Goal: Task Accomplishment & Management: Manage account settings

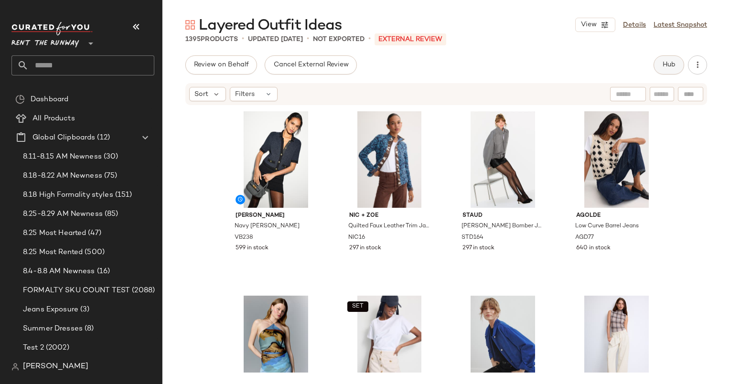
click at [668, 65] on span "Hub" at bounding box center [668, 65] width 13 height 8
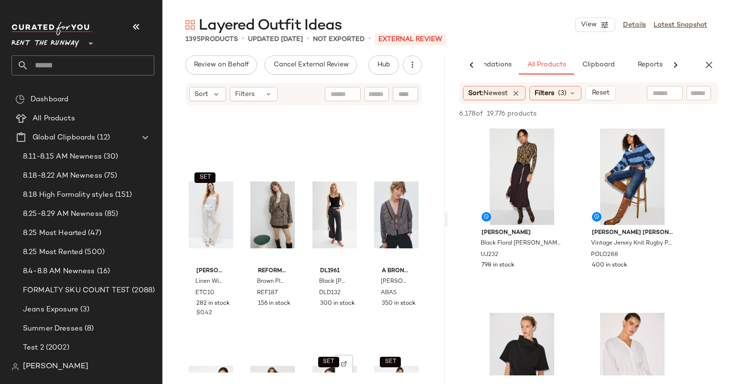
scroll to position [685, 0]
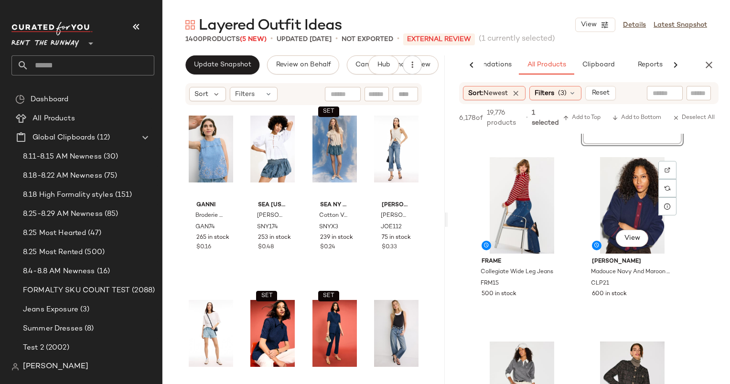
scroll to position [538, 0]
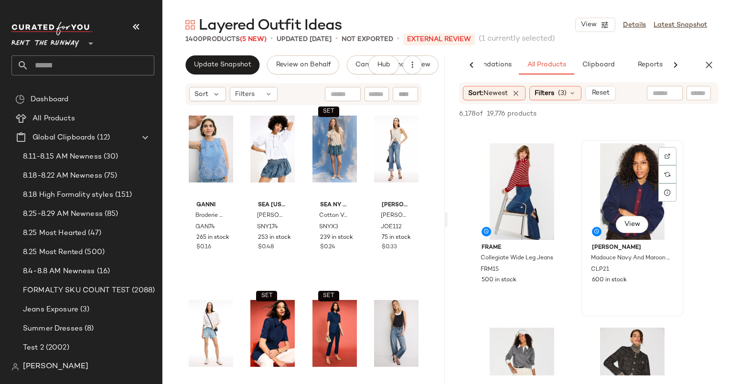
click at [636, 193] on div "View" at bounding box center [632, 191] width 96 height 96
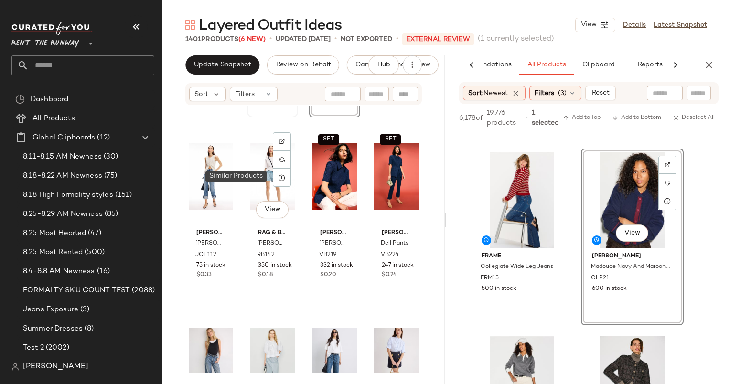
scroll to position [3689, 0]
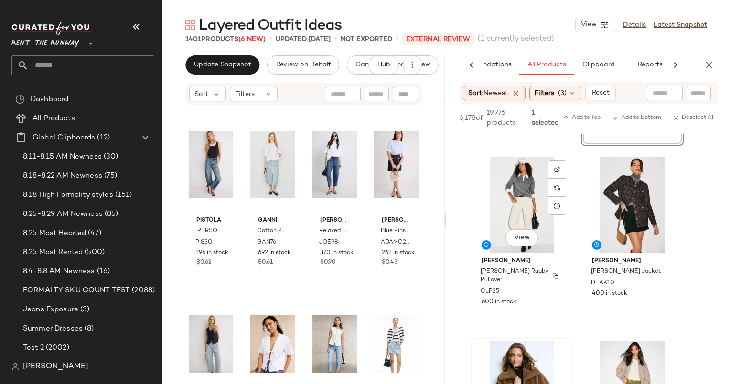
scroll to position [710, 0]
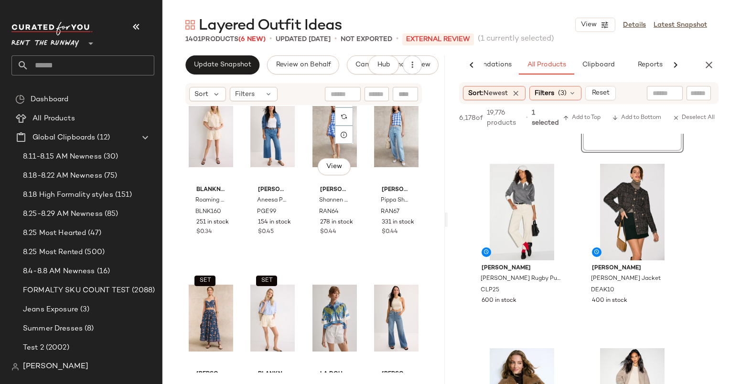
scroll to position [4259, 0]
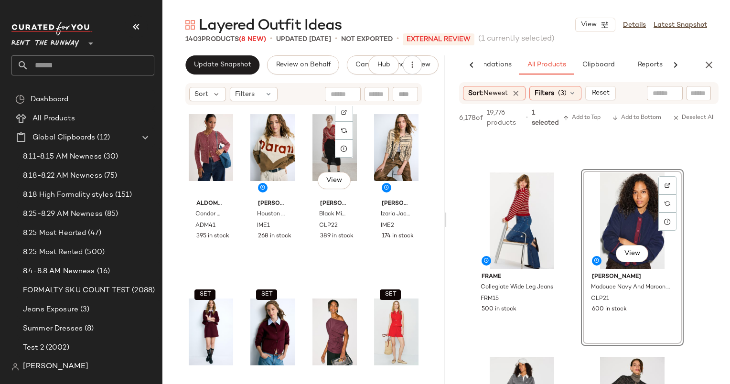
scroll to position [12140, 0]
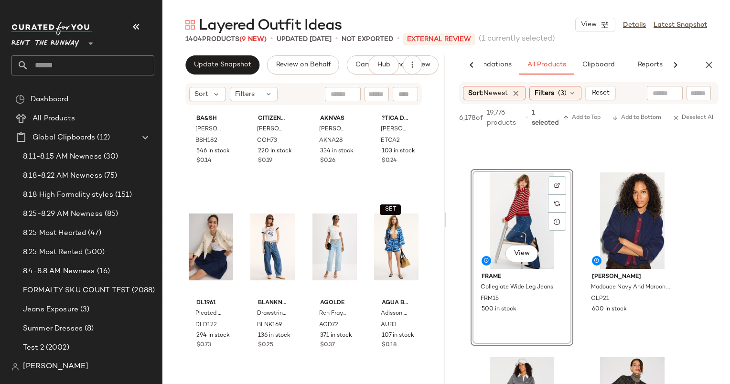
scroll to position [11370, 0]
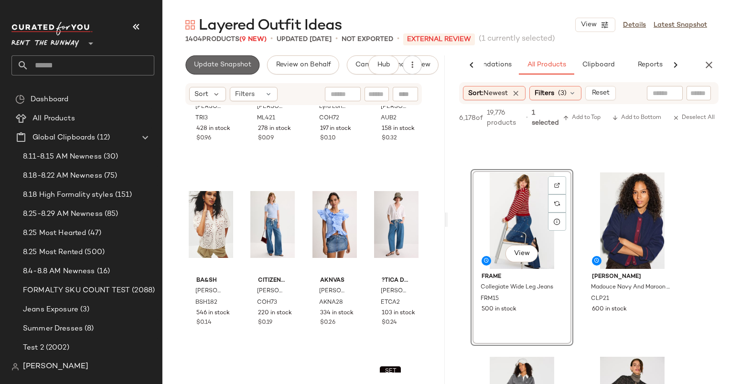
click at [229, 68] on span "Update Snapshot" at bounding box center [222, 65] width 58 height 8
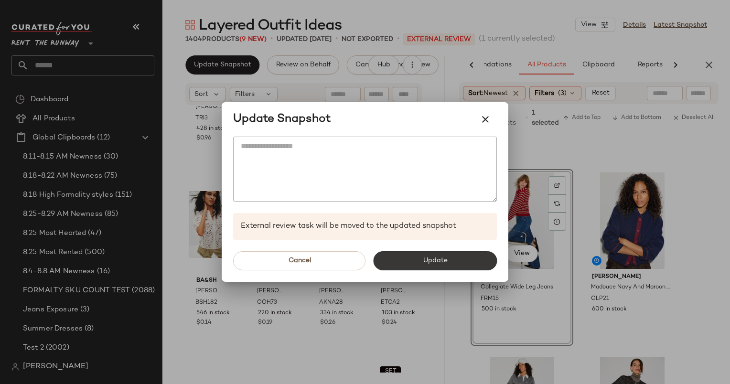
click at [425, 262] on span "Update" at bounding box center [434, 261] width 25 height 8
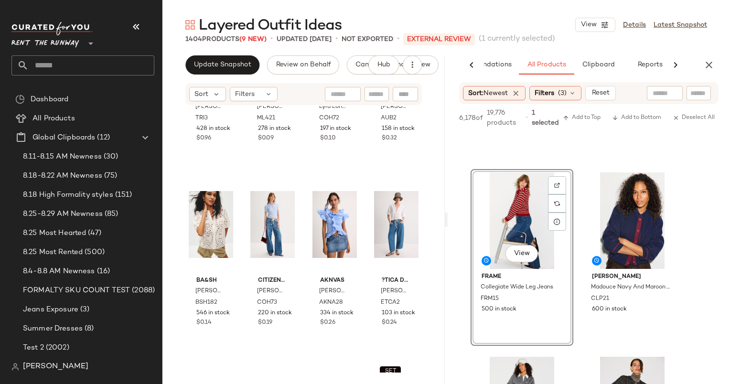
scroll to position [886, 0]
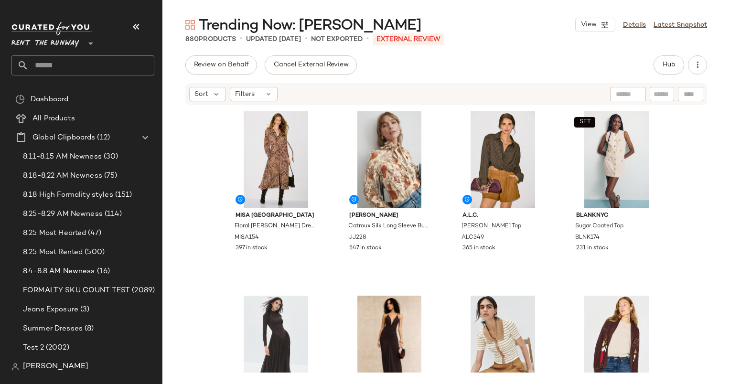
click at [674, 44] on div "Trending Now: Mocha Mousse View Details Latest Snapshot 880 Products • updated …" at bounding box center [445, 199] width 567 height 369
click at [668, 58] on button "Hub" at bounding box center [668, 64] width 31 height 19
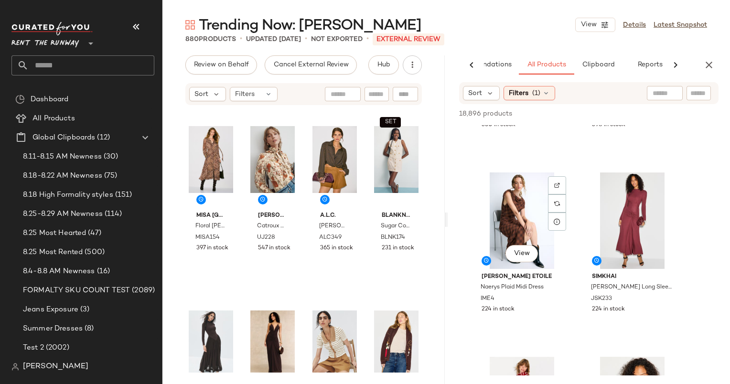
scroll to position [1062, 0]
click at [516, 238] on div "View" at bounding box center [522, 220] width 96 height 96
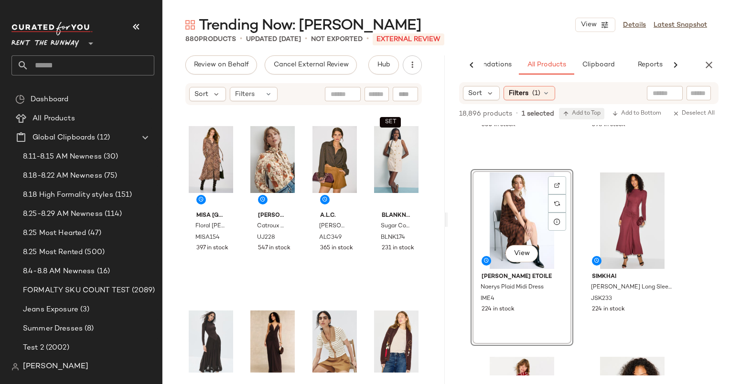
click at [582, 109] on button "Add to Top" at bounding box center [581, 113] width 45 height 11
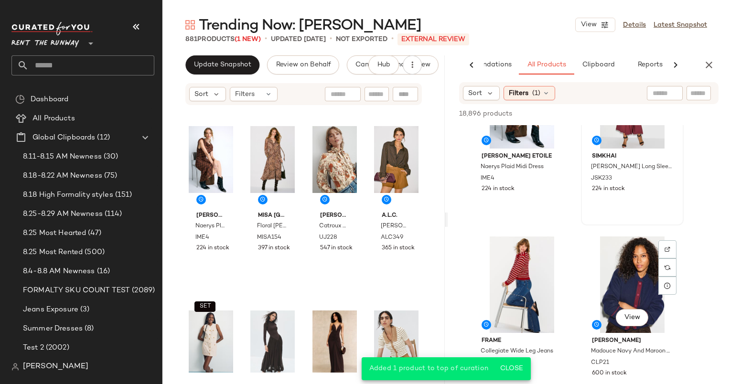
scroll to position [1298, 0]
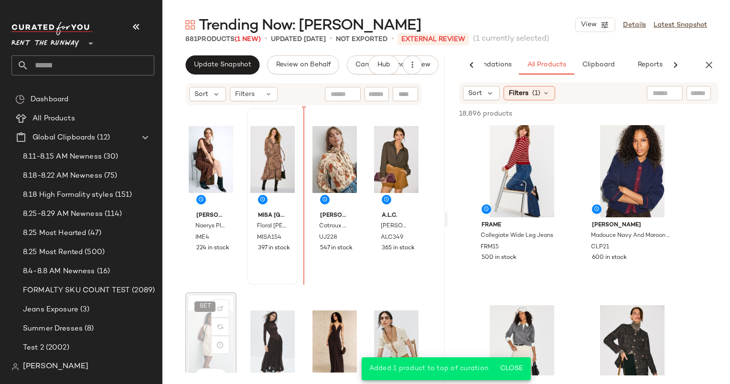
scroll to position [0, 0]
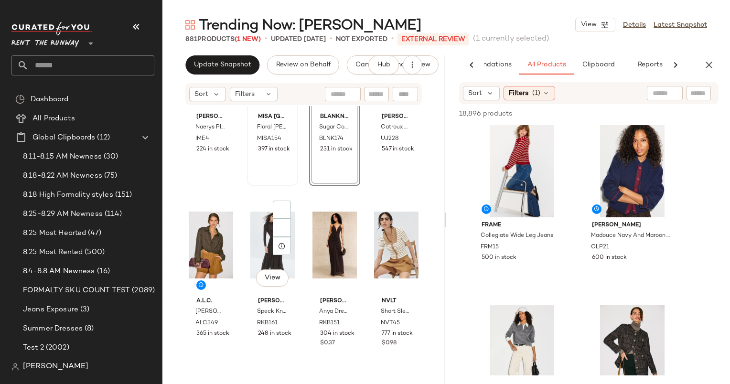
scroll to position [126, 0]
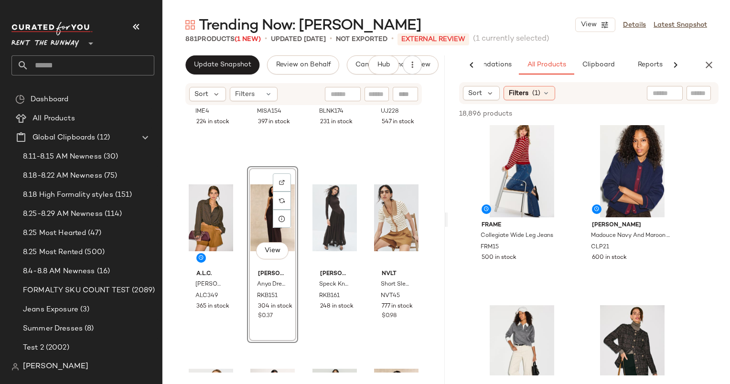
drag, startPoint x: 420, startPoint y: 228, endPoint x: 245, endPoint y: 233, distance: 175.3
click at [245, 233] on div "Isabel Marant Etoile Naerys Plaid Midi Dress IME4 224 in stock MISA Los Angeles…" at bounding box center [303, 239] width 282 height 266
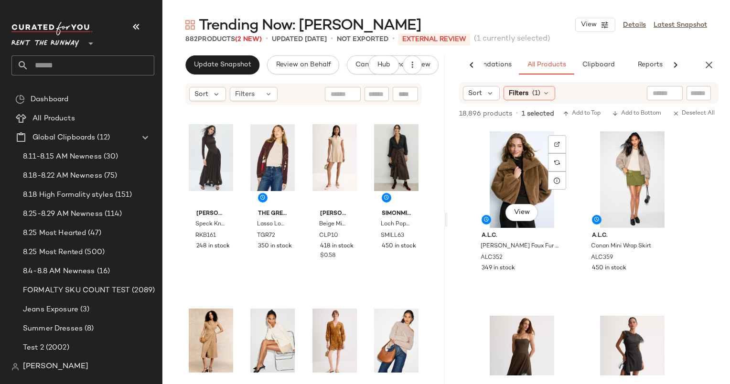
scroll to position [2209, 0]
click at [526, 191] on div "View" at bounding box center [522, 179] width 96 height 96
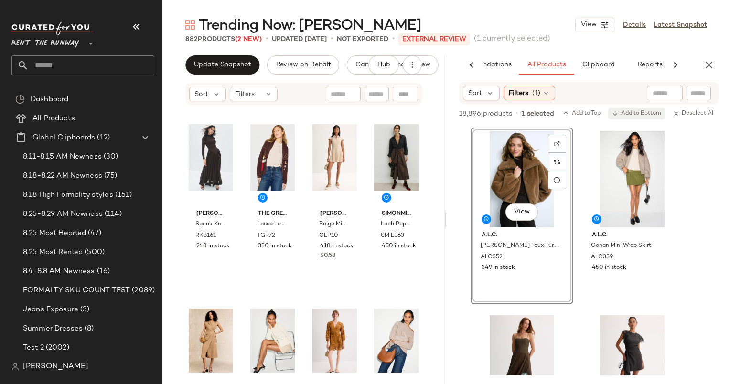
click at [627, 116] on span "Add to Bottom" at bounding box center [636, 113] width 49 height 7
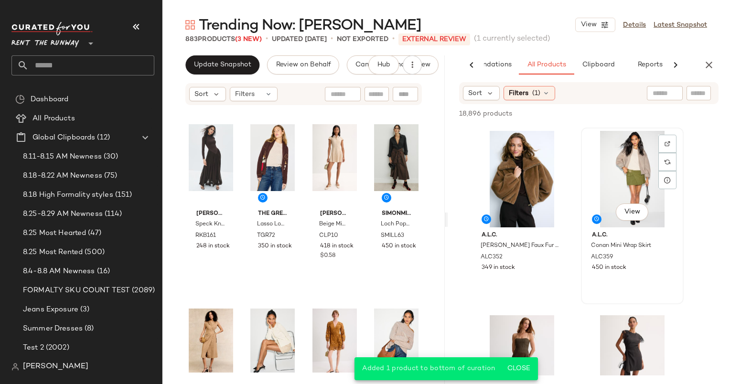
scroll to position [2362, 0]
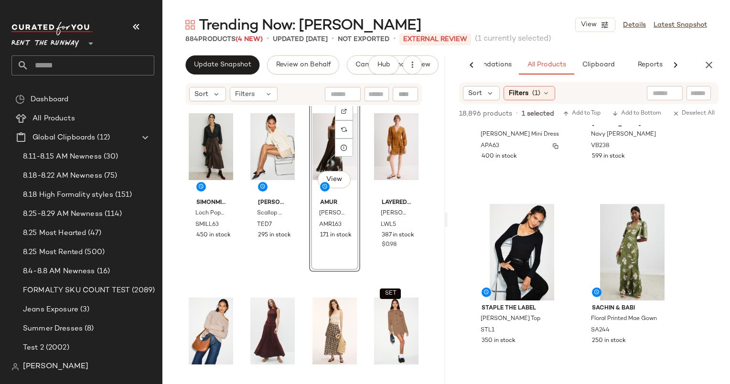
scroll to position [2761, 0]
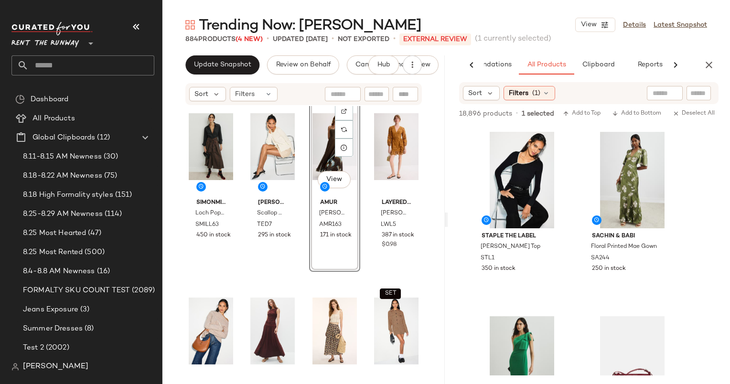
click at [251, 80] on div "Update Snapshot Review on Behalf Cancel External Review Hub Sort Filters SIMONM…" at bounding box center [303, 219] width 282 height 329
click at [244, 75] on div "Update Snapshot Review on Behalf Cancel External Review Hub Sort Filters SIMONM…" at bounding box center [303, 219] width 282 height 329
click at [227, 61] on span "Update Snapshot" at bounding box center [222, 65] width 58 height 8
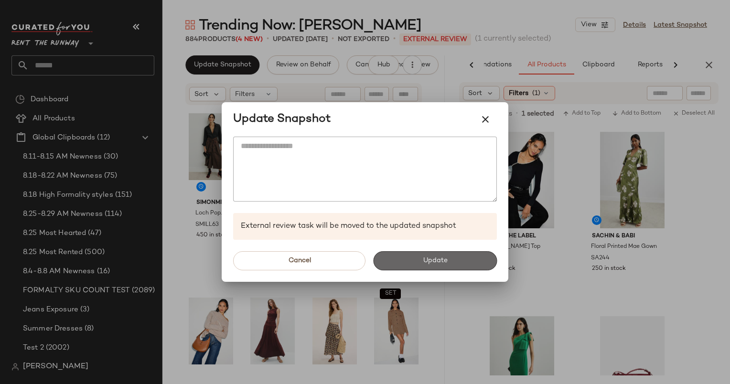
click at [434, 256] on button "Update" at bounding box center [435, 260] width 124 height 19
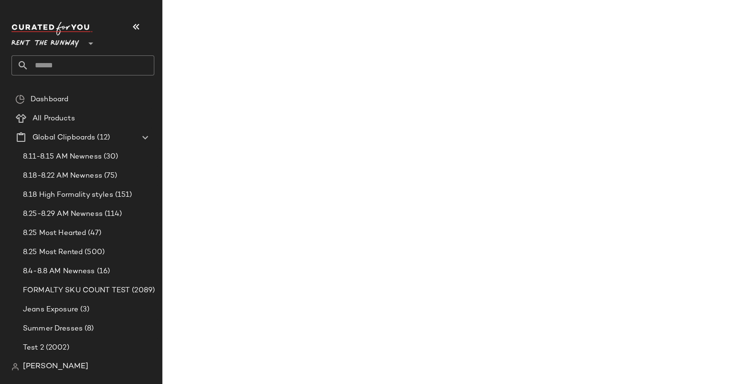
scroll to position [5525, 0]
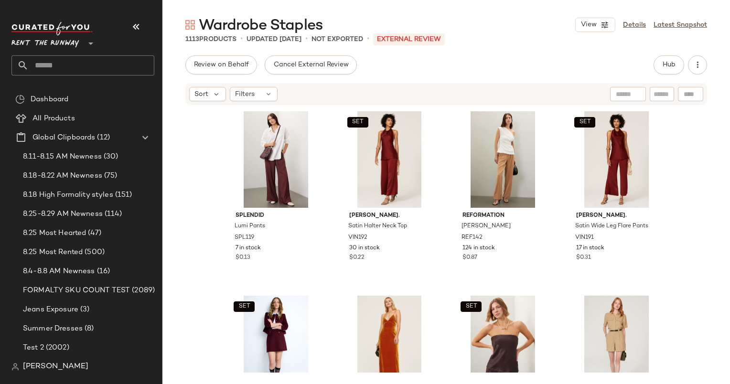
click at [672, 53] on div "Wardrobe Staples View Details Latest Snapshot 1113 Products • updated Aug 28th …" at bounding box center [445, 199] width 567 height 369
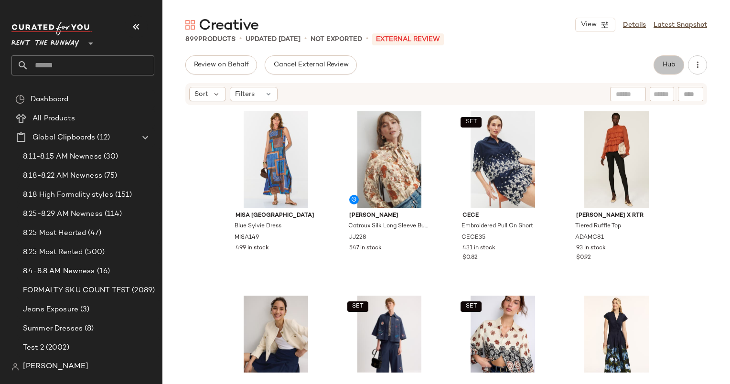
click at [669, 67] on span "Hub" at bounding box center [668, 65] width 13 height 8
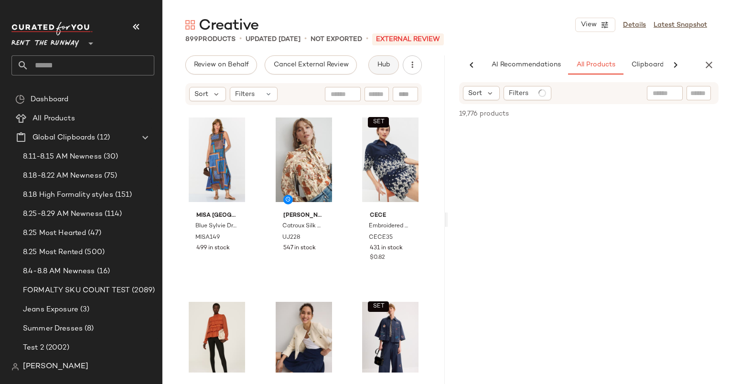
scroll to position [0, 49]
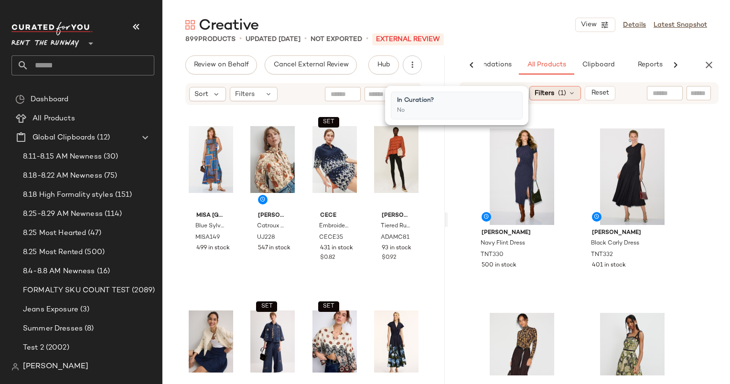
click at [563, 95] on span "(1)" at bounding box center [562, 93] width 8 height 10
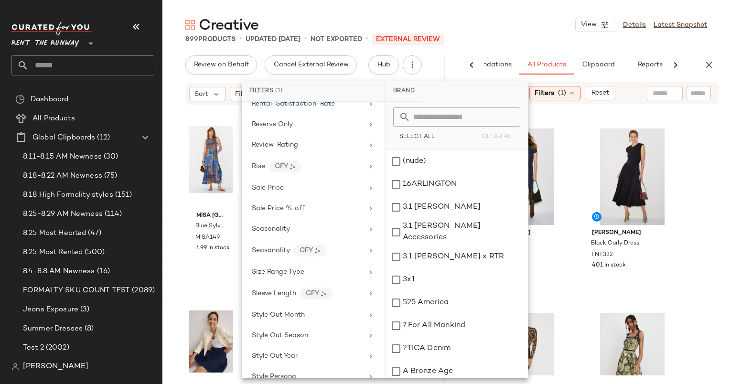
scroll to position [1368, 0]
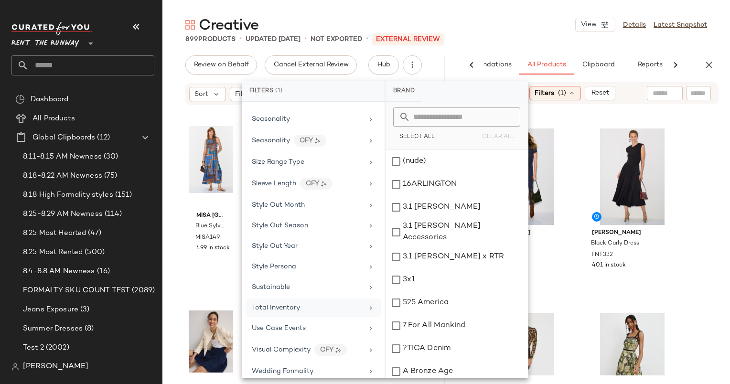
click at [317, 319] on div "Total Inventory" at bounding box center [312, 328] width 135 height 19
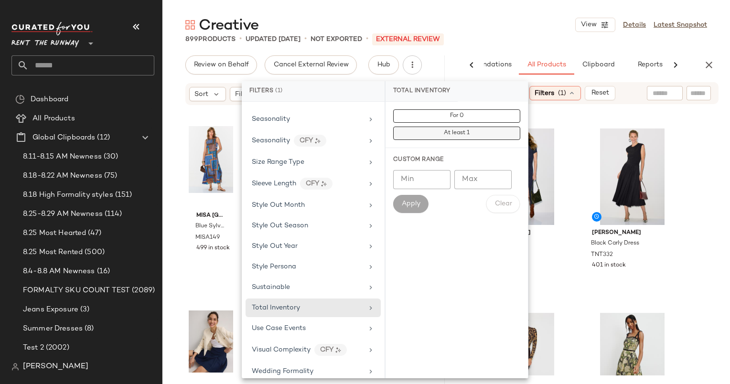
click at [467, 131] on span "At least 1" at bounding box center [456, 133] width 26 height 7
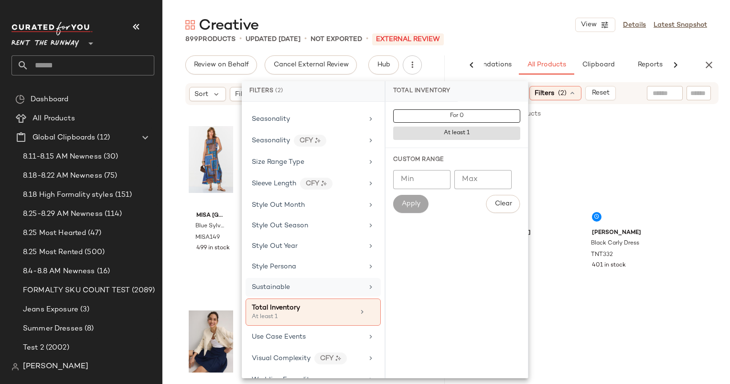
scroll to position [1389, 0]
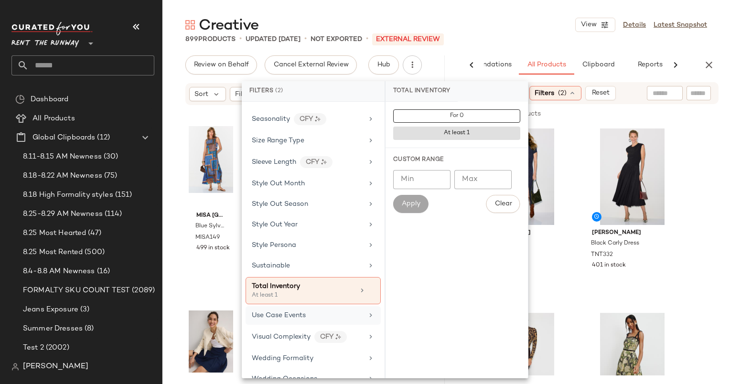
click at [313, 310] on div "Use Case Events" at bounding box center [307, 315] width 111 height 10
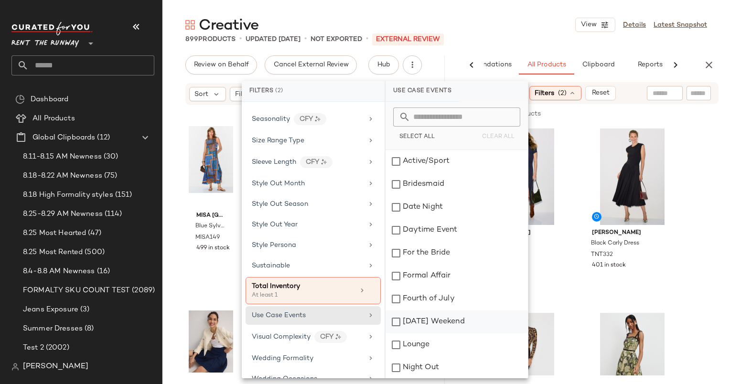
scroll to position [115, 0]
click at [453, 360] on div "Work" at bounding box center [456, 367] width 142 height 23
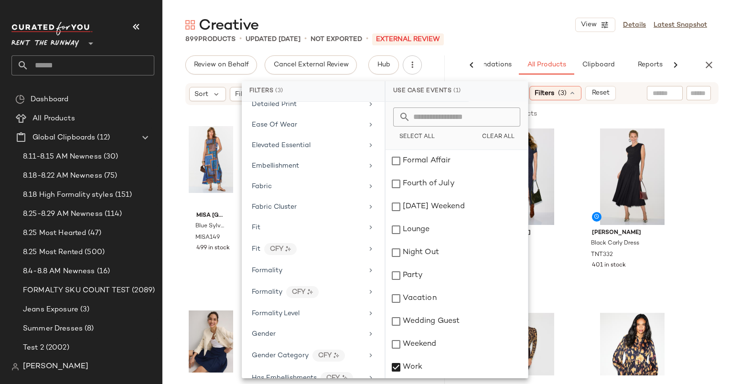
scroll to position [365, 0]
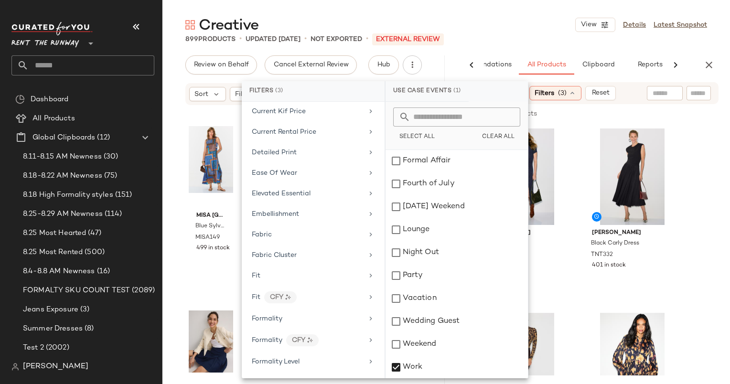
click at [517, 28] on div "Creative View Details Latest Snapshot" at bounding box center [445, 24] width 567 height 19
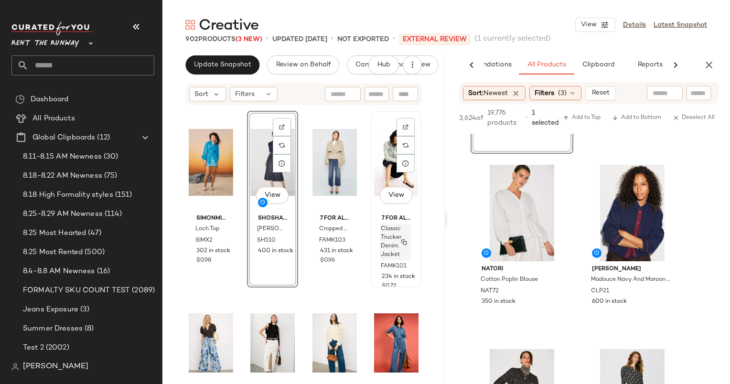
scroll to position [3507, 0]
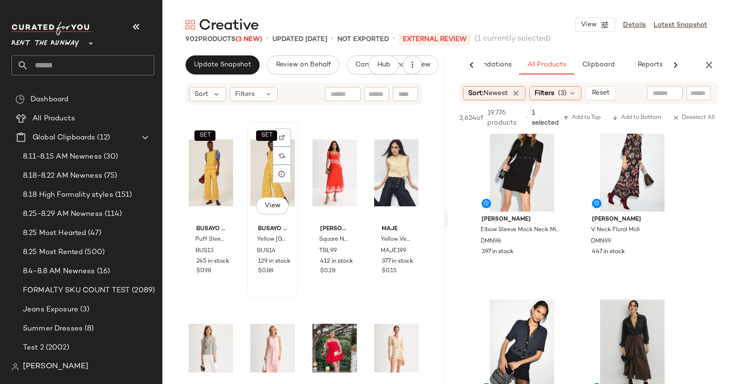
scroll to position [6956, 0]
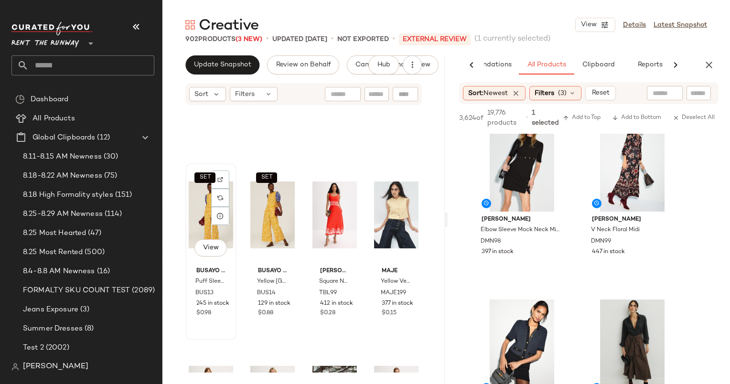
click at [193, 210] on div "SET View" at bounding box center [211, 215] width 44 height 96
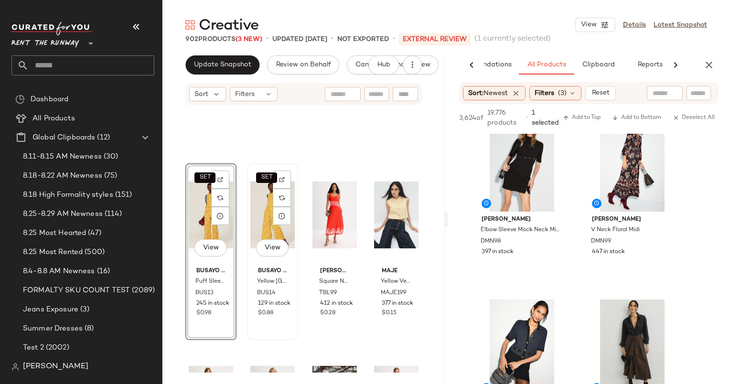
click at [266, 226] on div "SET View" at bounding box center [272, 215] width 44 height 96
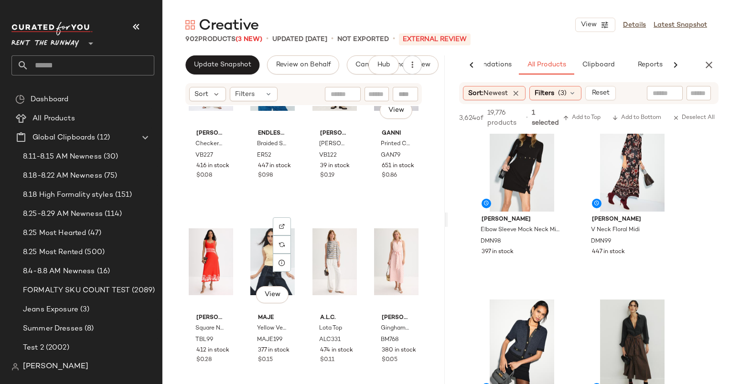
scroll to position [6915, 0]
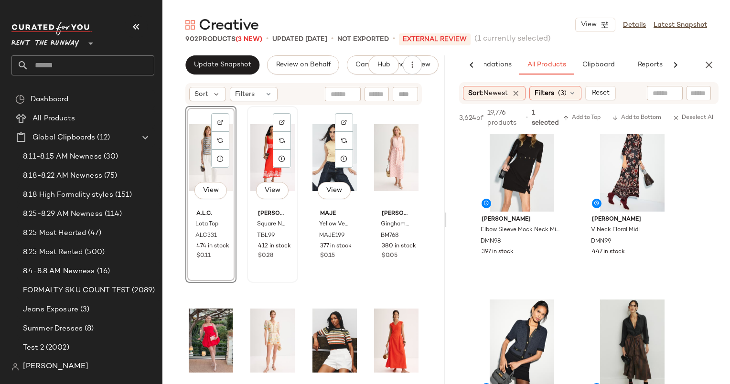
scroll to position [7014, 0]
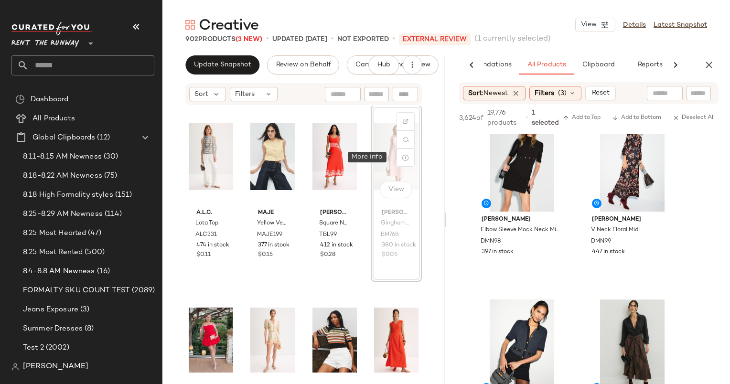
scroll to position [7013, 0]
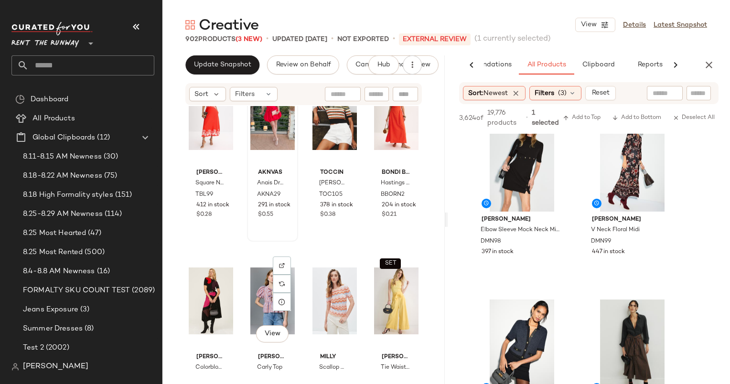
scroll to position [7218, 0]
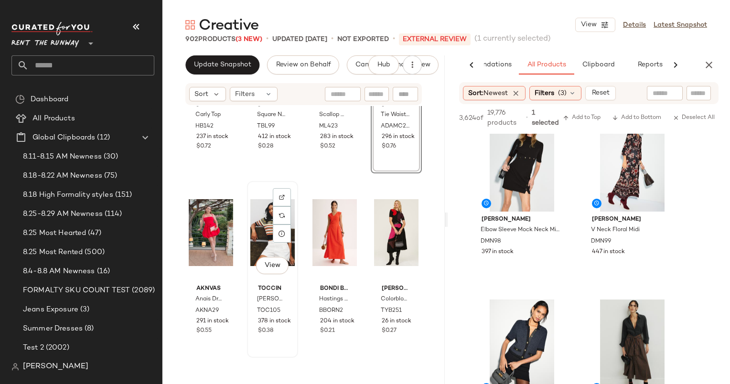
scroll to position [7356, 0]
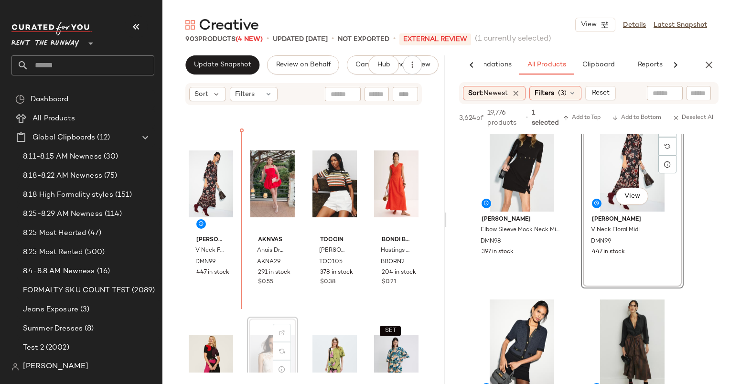
scroll to position [7356, 0]
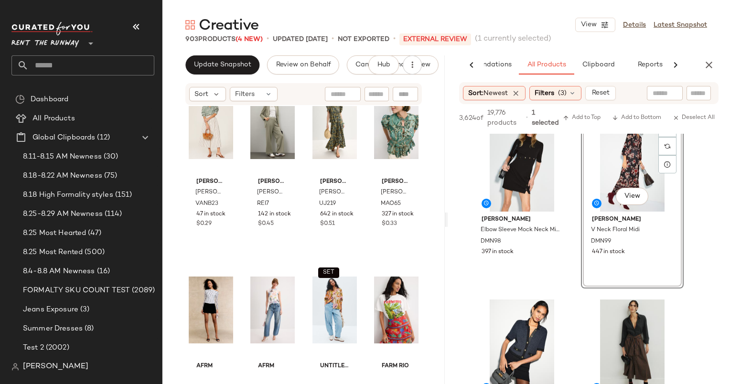
scroll to position [8072, 0]
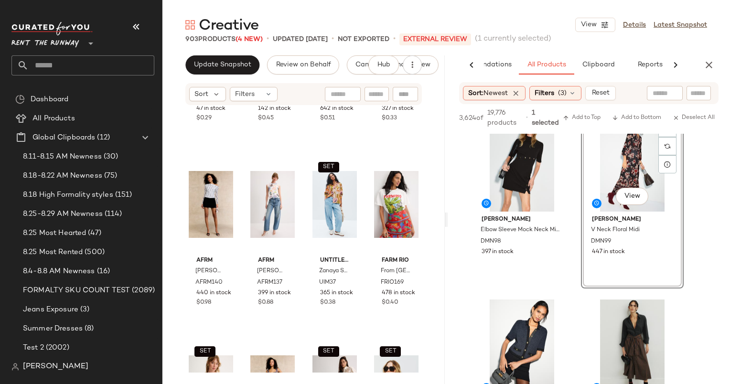
click at [186, 72] on div "Update Snapshot" at bounding box center [222, 64] width 74 height 19
click at [220, 61] on span "Update Snapshot" at bounding box center [222, 65] width 58 height 8
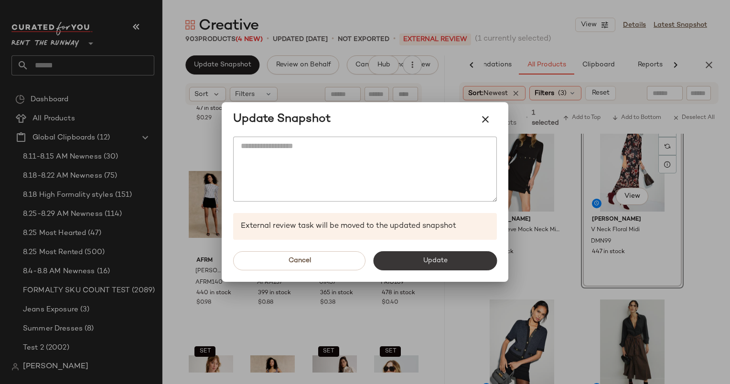
click at [443, 261] on span "Update" at bounding box center [434, 261] width 25 height 8
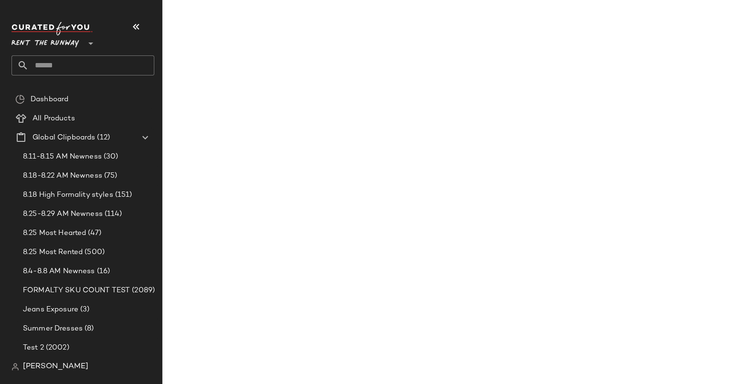
scroll to position [1865, 0]
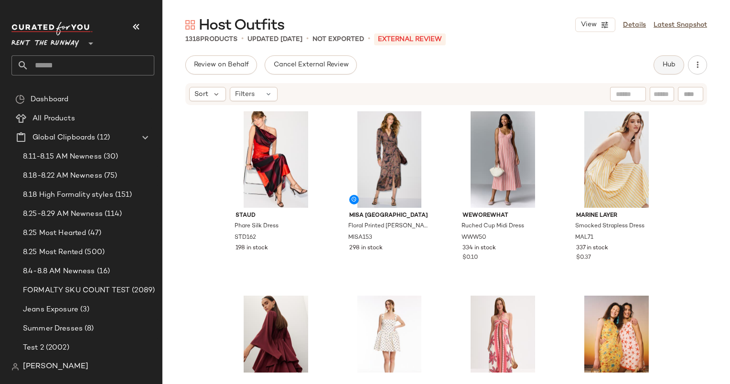
click at [668, 63] on span "Hub" at bounding box center [668, 65] width 13 height 8
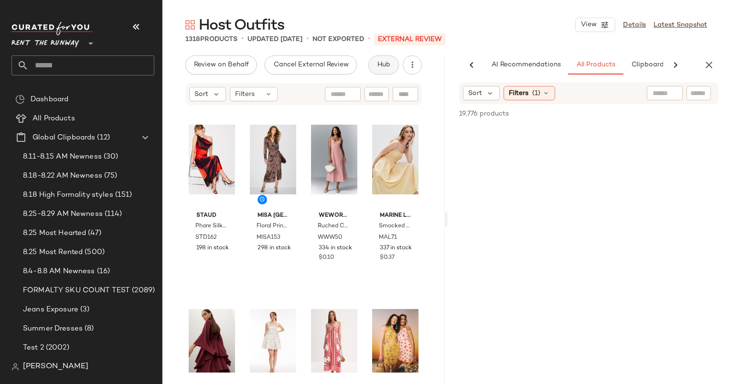
scroll to position [0, 40]
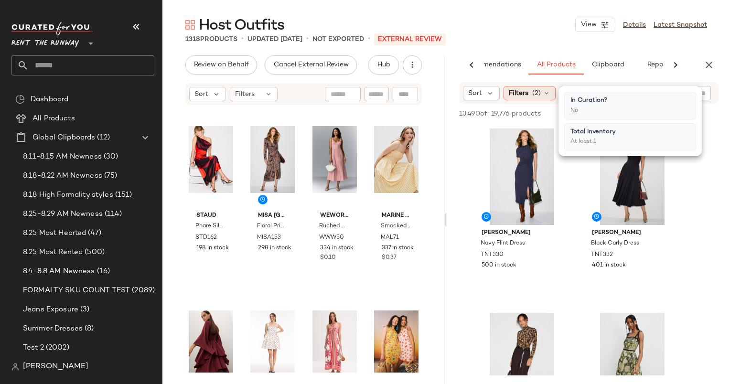
click at [527, 87] on div "Filters (2)" at bounding box center [529, 93] width 52 height 14
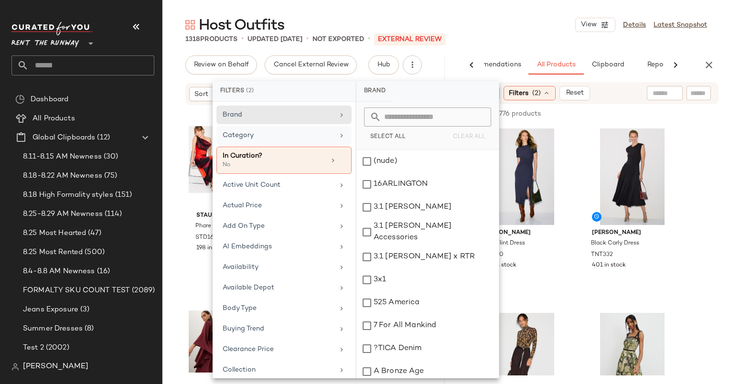
click at [307, 139] on div "Category" at bounding box center [278, 135] width 111 height 10
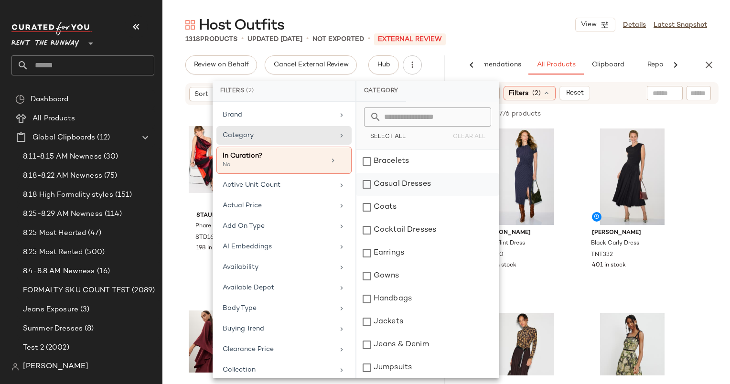
click at [393, 196] on div "Casual Dresses" at bounding box center [427, 207] width 142 height 23
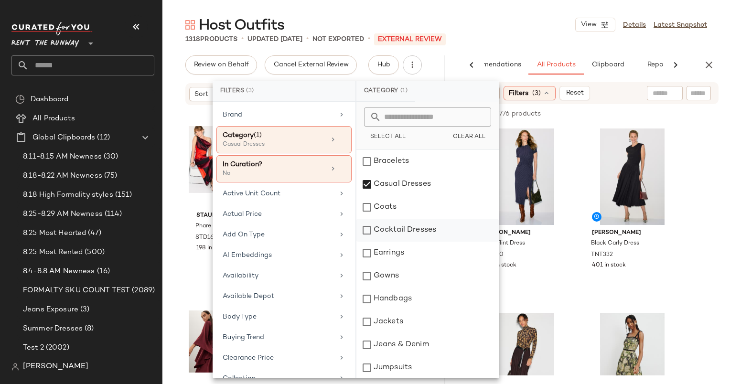
click at [398, 242] on div "Cocktail Dresses" at bounding box center [427, 253] width 142 height 23
click at [484, 34] on div "1318 Products • updated [DATE] • Not Exported • External REVIEW" at bounding box center [445, 39] width 567 height 10
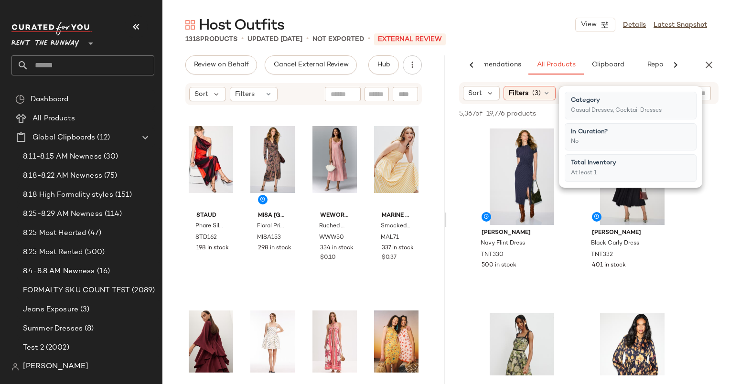
click at [520, 21] on div "Host Outfits View Details Latest Snapshot" at bounding box center [445, 24] width 567 height 19
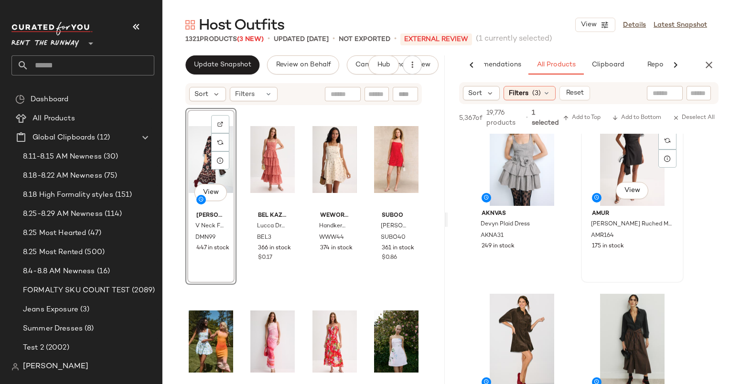
scroll to position [1091, 0]
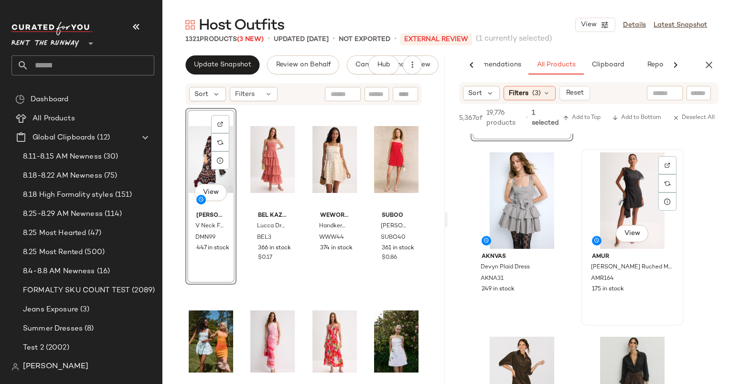
click at [615, 210] on div "View" at bounding box center [632, 200] width 96 height 96
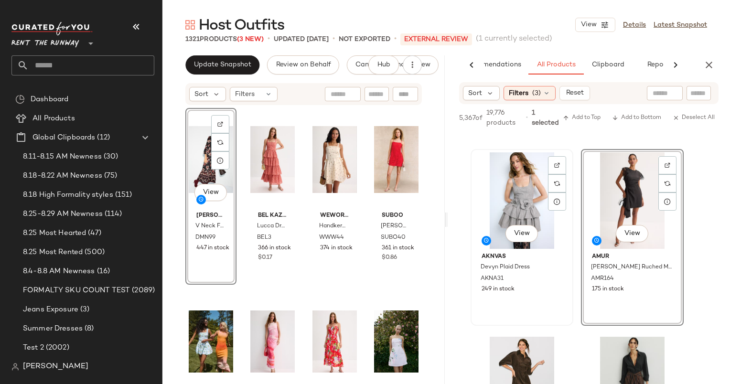
click at [505, 198] on div "View" at bounding box center [522, 200] width 96 height 96
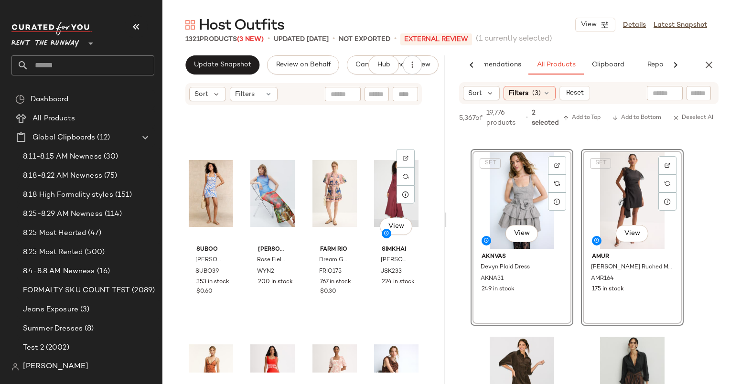
scroll to position [4397, 0]
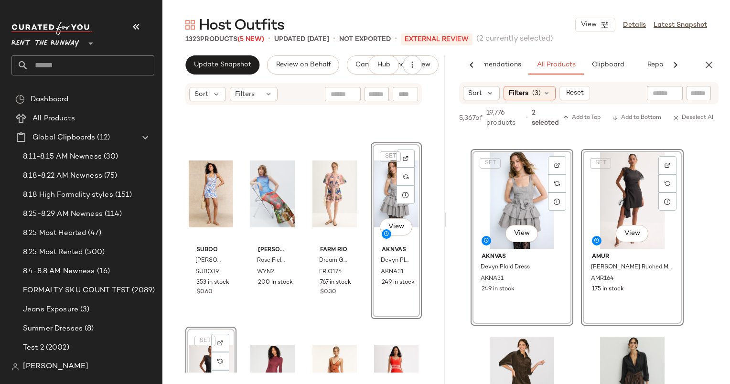
click at [359, 324] on div "Suboo Palma Poplin Mini Dress SUBO39 353 in stock $0.60 Wynn Hamlyn Rose Field …" at bounding box center [303, 239] width 282 height 266
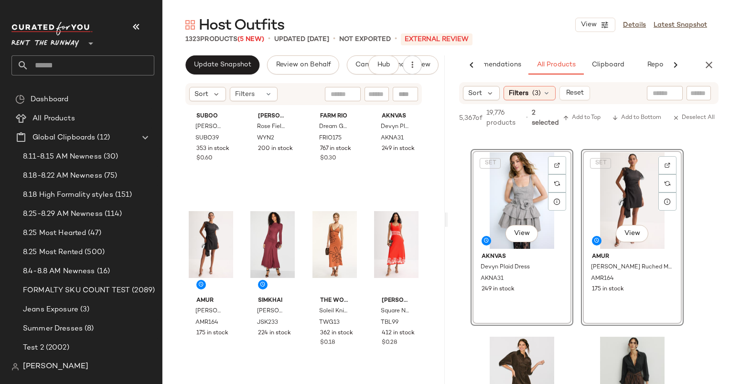
scroll to position [4530, 0]
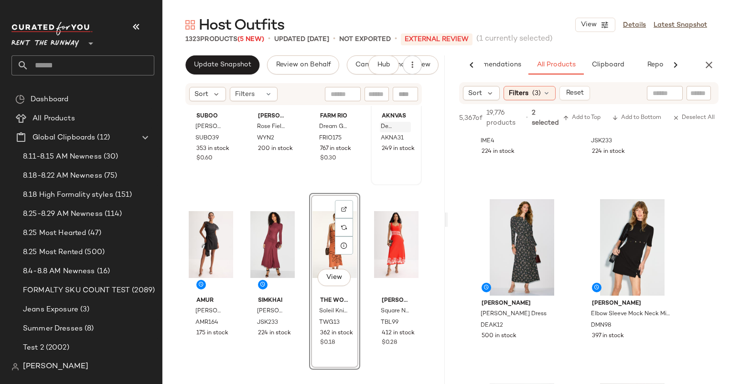
scroll to position [640, 0]
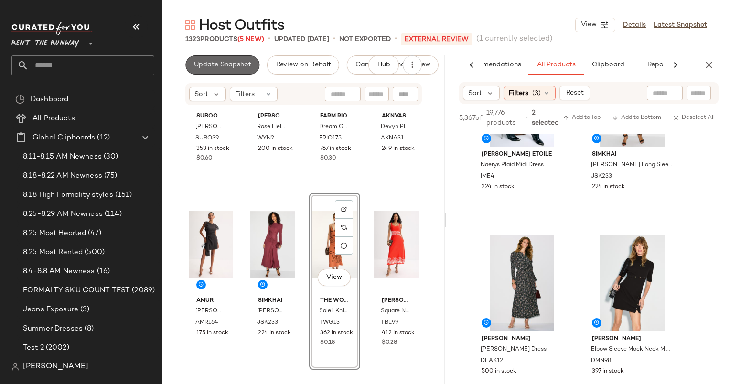
click at [237, 55] on button "Update Snapshot" at bounding box center [222, 64] width 74 height 19
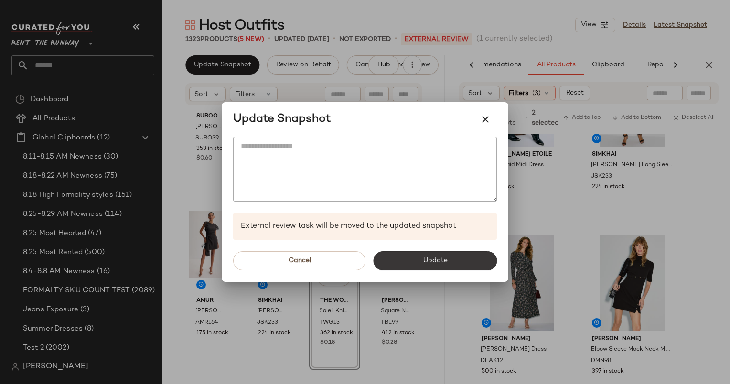
click at [477, 258] on button "Update" at bounding box center [435, 260] width 124 height 19
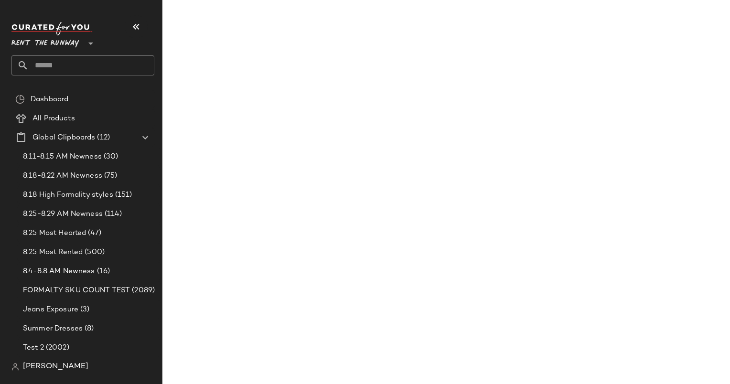
scroll to position [1193, 0]
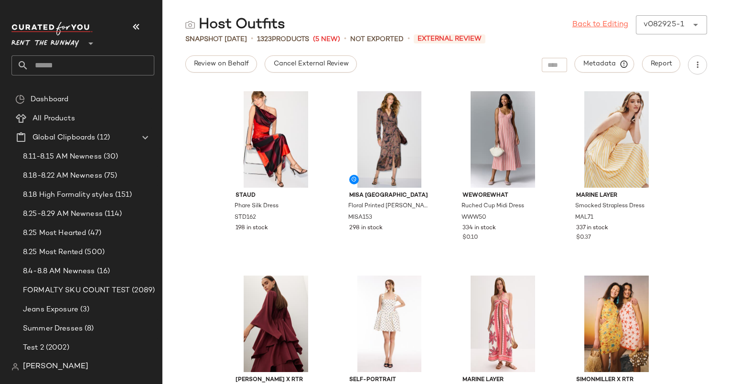
click at [607, 25] on link "Back to Editing" at bounding box center [600, 24] width 56 height 11
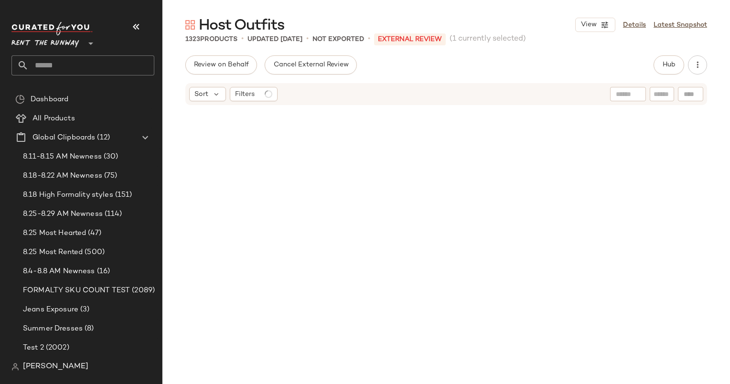
scroll to position [4608, 0]
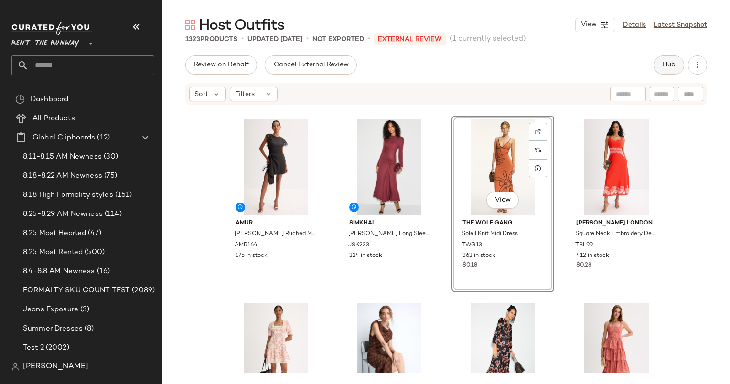
click at [669, 64] on span "Hub" at bounding box center [668, 65] width 13 height 8
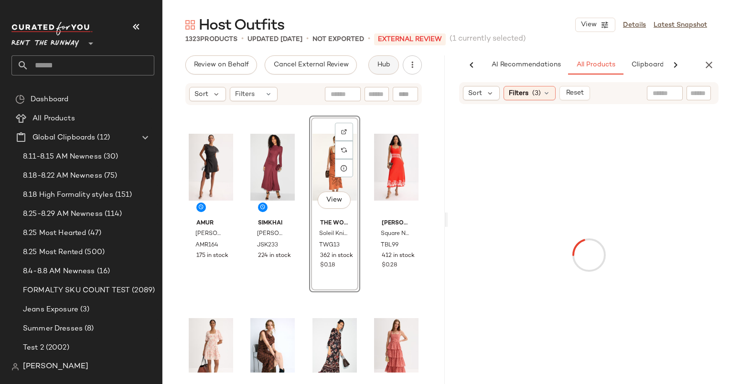
scroll to position [0, 59]
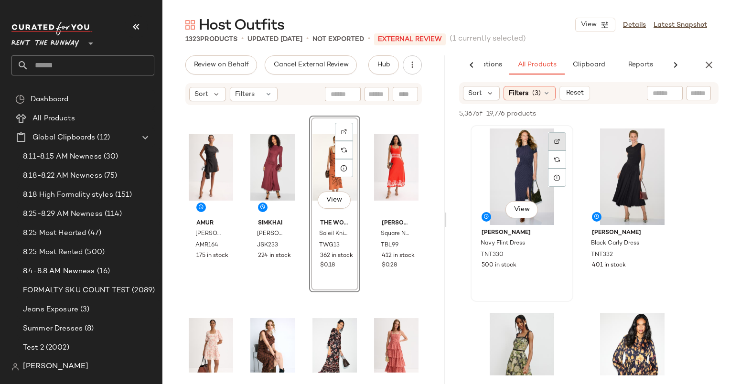
click at [559, 141] on img at bounding box center [557, 141] width 6 height 6
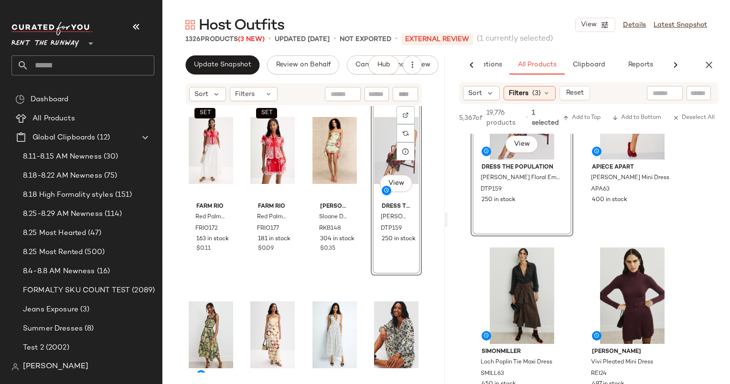
scroll to position [844, 0]
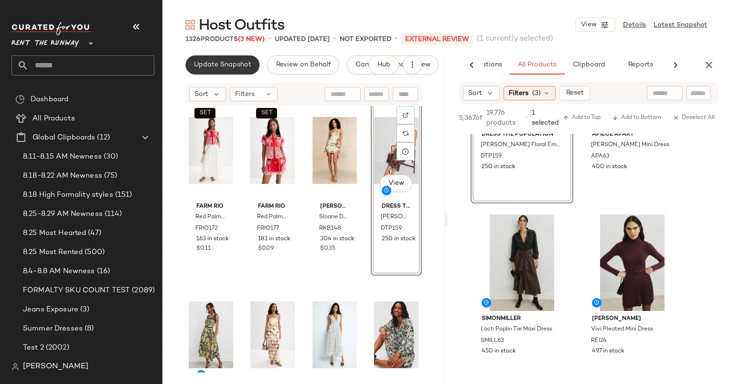
click at [222, 73] on button "Update Snapshot" at bounding box center [222, 64] width 74 height 19
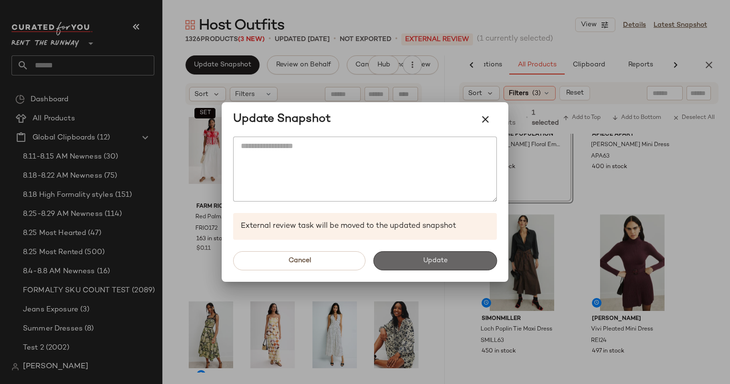
click at [441, 252] on button "Update" at bounding box center [435, 260] width 124 height 19
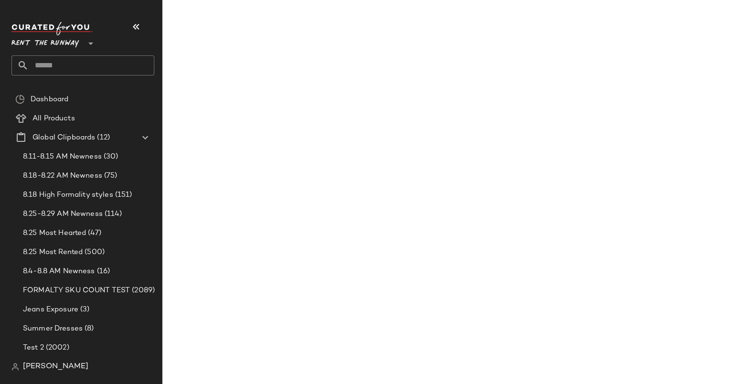
scroll to position [1581, 0]
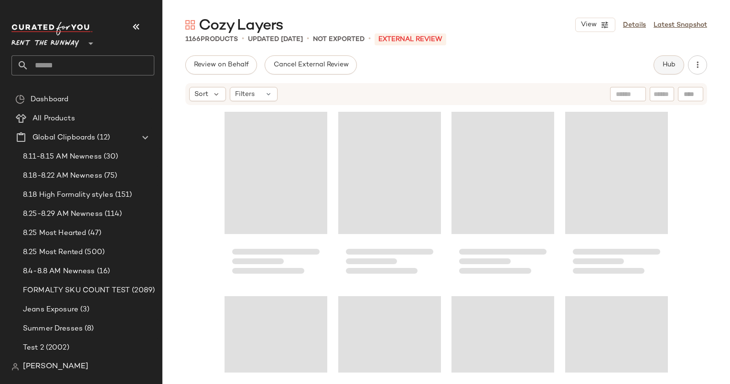
click at [673, 71] on button "Hub" at bounding box center [668, 64] width 31 height 19
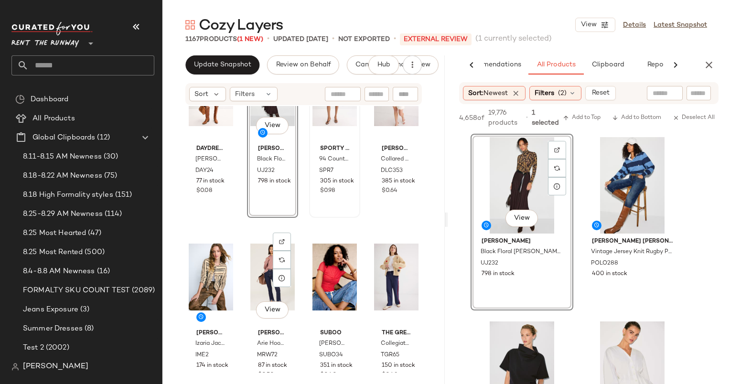
scroll to position [997, 0]
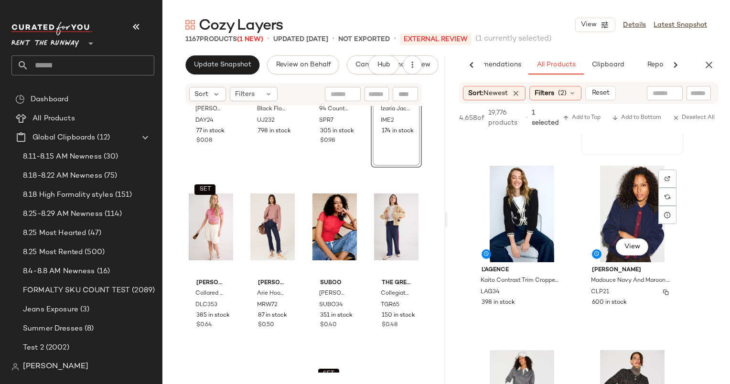
scroll to position [339, 0]
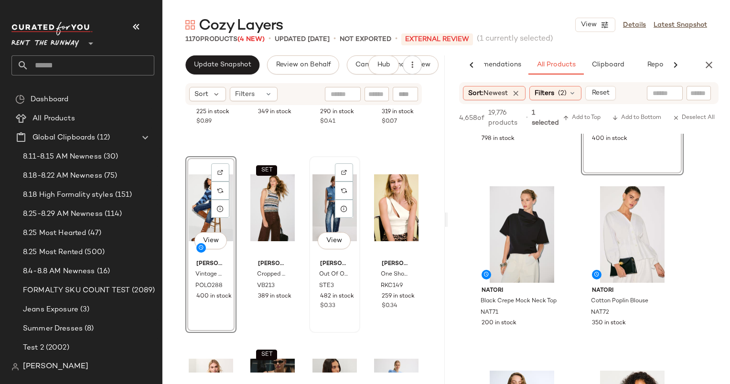
scroll to position [1879, 0]
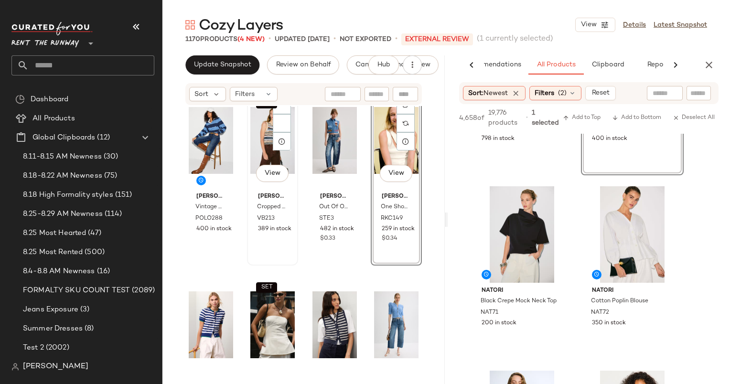
scroll to position [1866, 0]
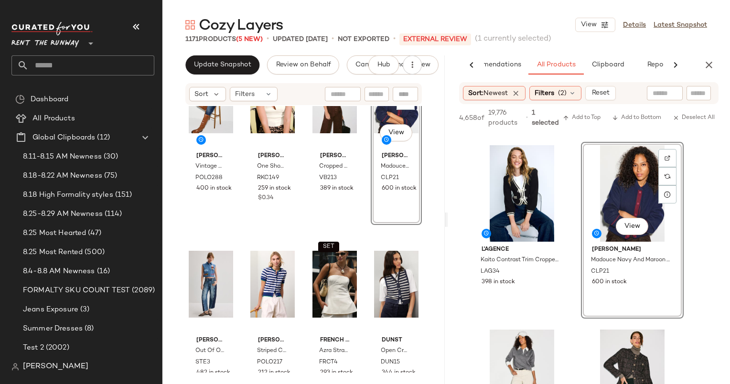
scroll to position [1911, 0]
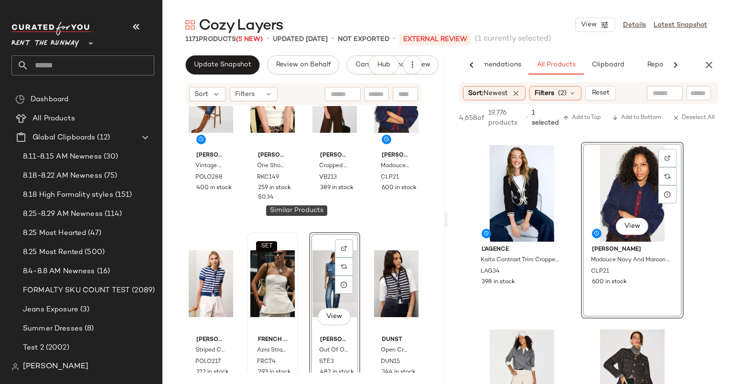
scroll to position [2041, 0]
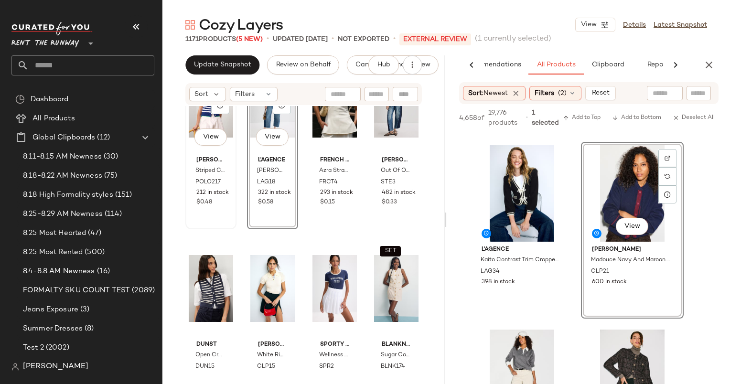
scroll to position [2091, 0]
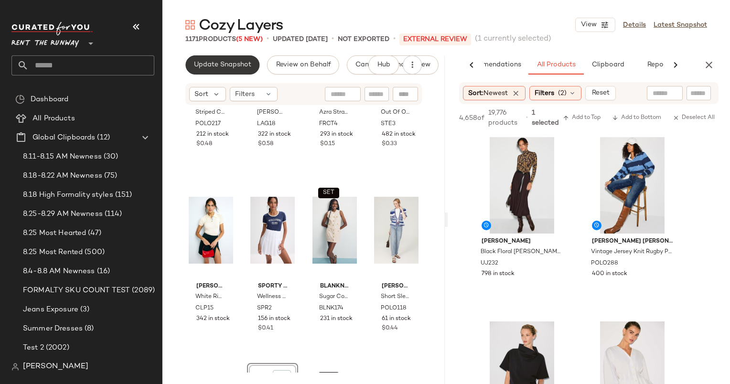
click at [230, 59] on button "Update Snapshot" at bounding box center [222, 64] width 74 height 19
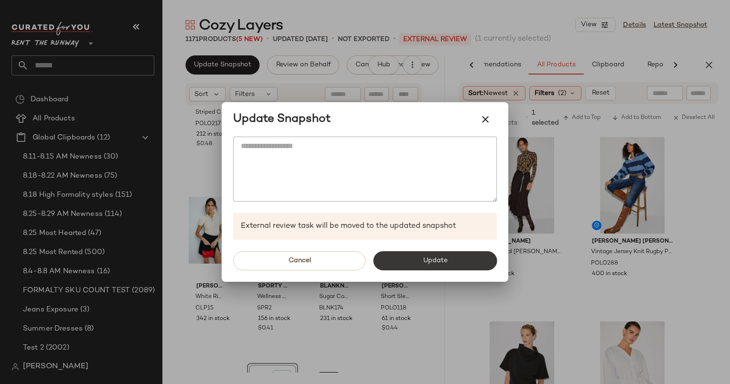
click at [446, 258] on span "Update" at bounding box center [434, 261] width 25 height 8
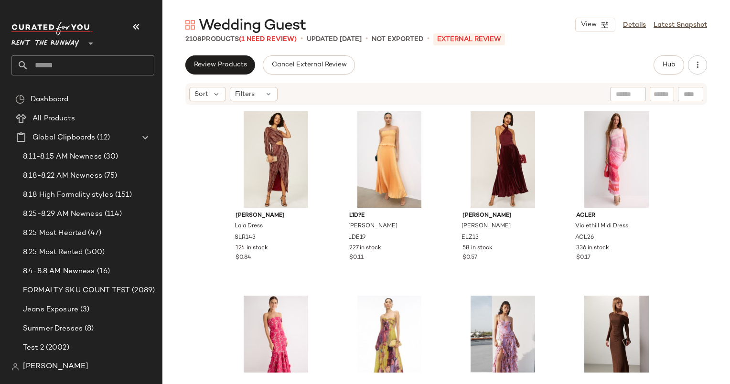
click at [672, 77] on div "Review Products Cancel External Review Hub Sort Filters [PERSON_NAME] Dress SLR…" at bounding box center [445, 219] width 567 height 329
click at [672, 73] on button "Hub" at bounding box center [668, 64] width 31 height 19
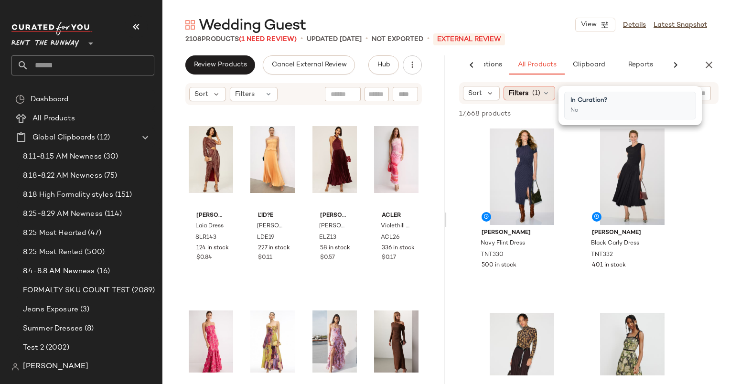
click at [537, 93] on span "(1)" at bounding box center [536, 93] width 8 height 10
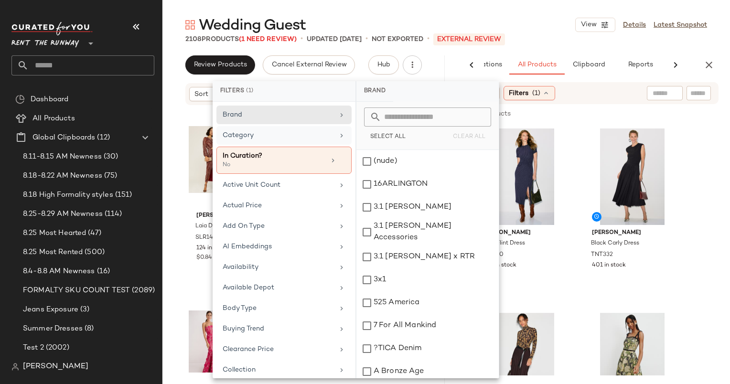
click at [287, 136] on div "Category" at bounding box center [278, 135] width 111 height 10
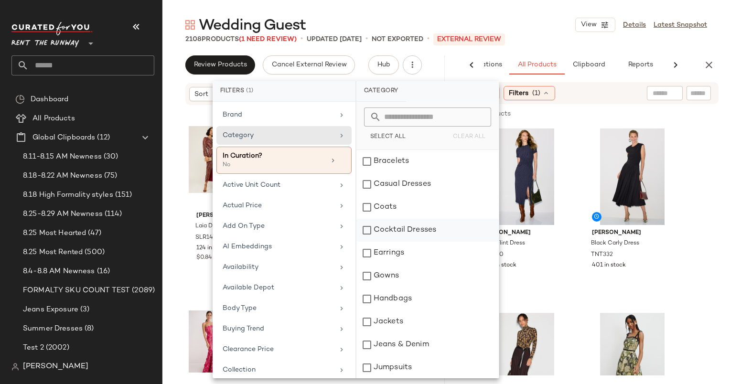
click at [403, 242] on div "Cocktail Dresses" at bounding box center [427, 253] width 142 height 23
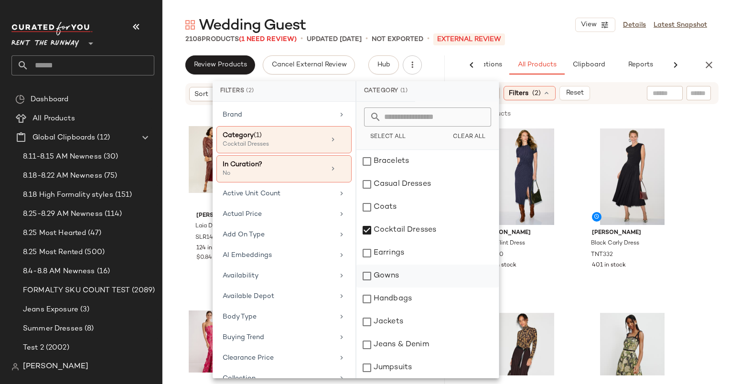
click at [417, 287] on div "Gowns" at bounding box center [427, 298] width 142 height 23
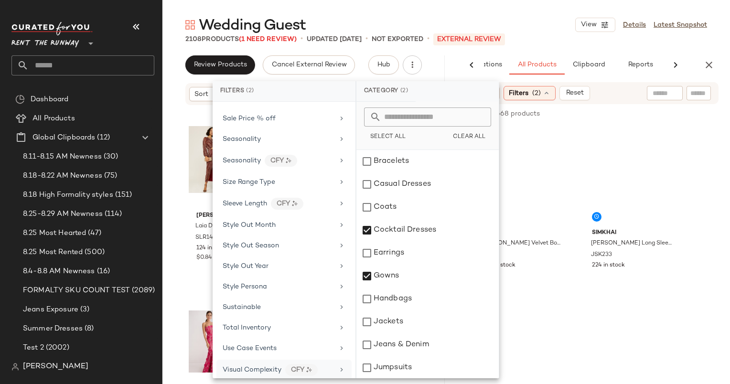
scroll to position [1389, 0]
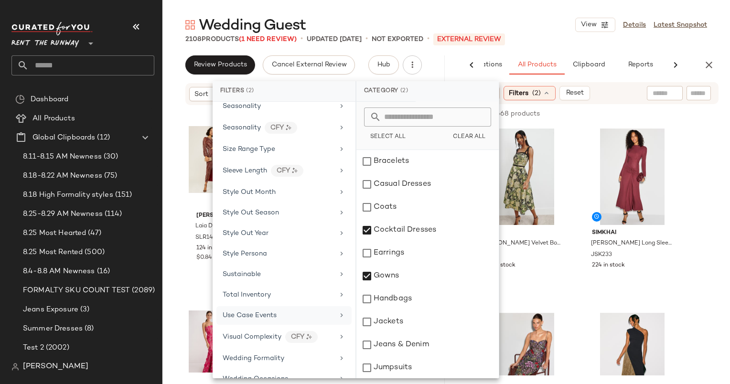
click at [288, 327] on div "Use Case Events" at bounding box center [283, 337] width 135 height 21
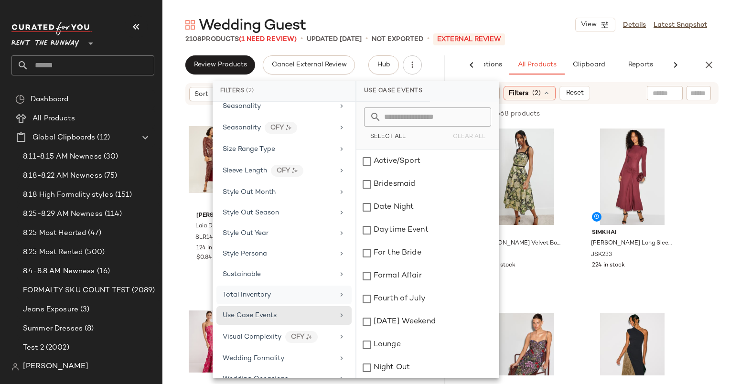
click at [301, 290] on div "Total Inventory" at bounding box center [278, 295] width 111 height 10
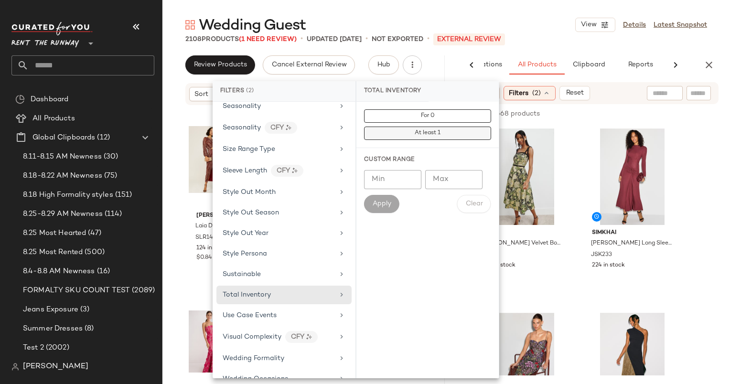
click at [434, 128] on button "At least 1" at bounding box center [427, 133] width 127 height 13
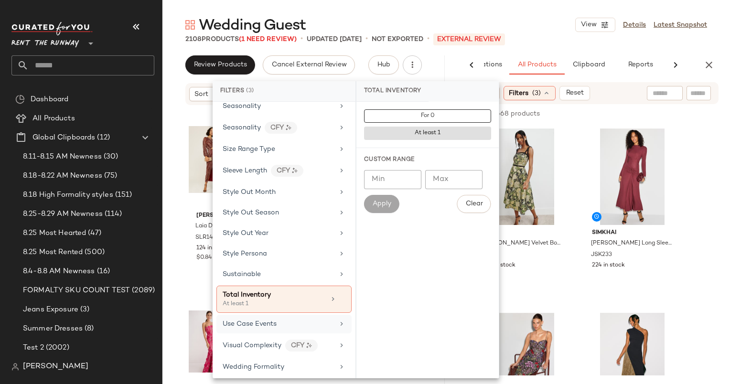
click at [281, 319] on div "Use Case Events" at bounding box center [278, 324] width 111 height 10
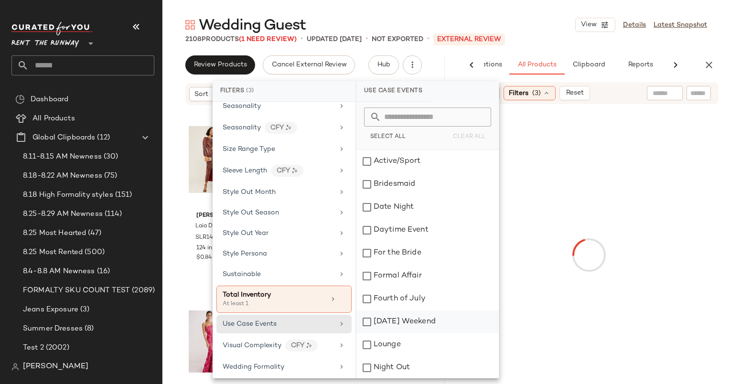
scroll to position [115, 0]
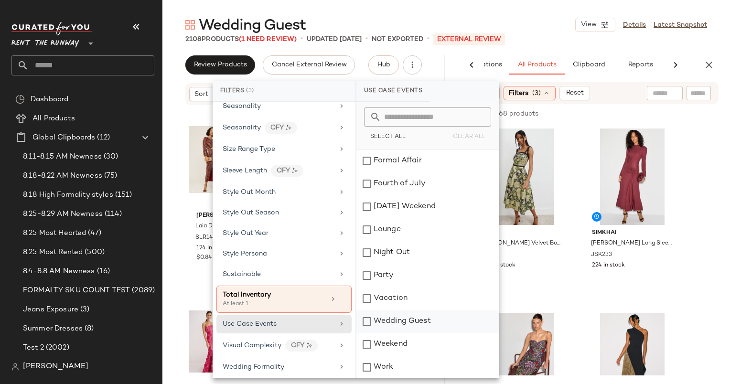
click at [420, 333] on div "Wedding Guest" at bounding box center [427, 344] width 142 height 23
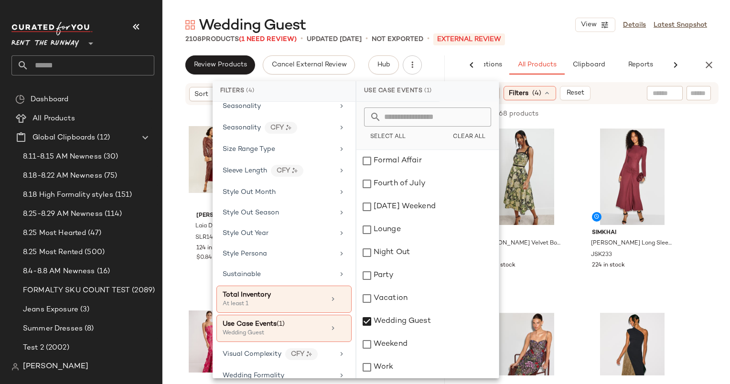
click at [544, 24] on div "Wedding Guest View Details Latest Snapshot" at bounding box center [445, 24] width 567 height 19
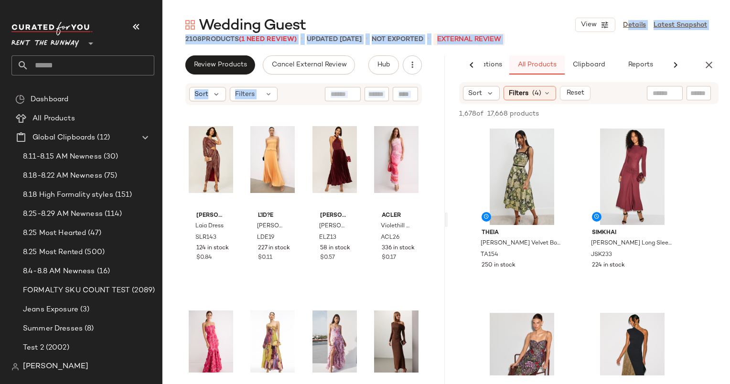
drag, startPoint x: 544, startPoint y: 24, endPoint x: 557, endPoint y: 55, distance: 33.9
click at [557, 55] on div "Wedding Guest View Details Latest Snapshot 2108 Products (1 Need Review) • upda…" at bounding box center [445, 199] width 567 height 369
drag, startPoint x: 557, startPoint y: 55, endPoint x: 549, endPoint y: 36, distance: 20.8
click at [549, 36] on div "2108 Products (1 Need Review) • updated Aug 28th • Not Exported • External REVI…" at bounding box center [445, 39] width 567 height 10
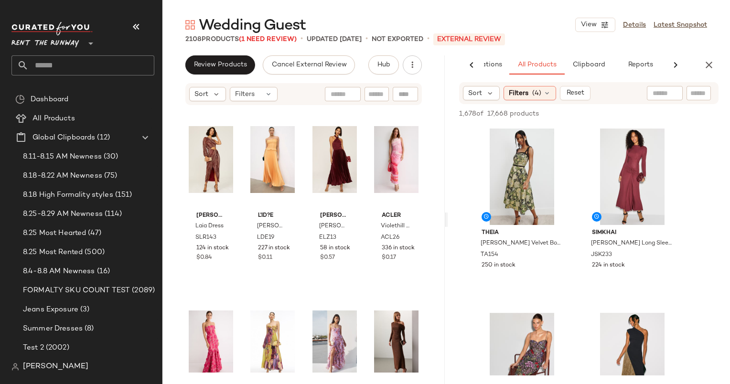
click at [530, 24] on div "Wedding Guest View Details Latest Snapshot" at bounding box center [445, 24] width 567 height 19
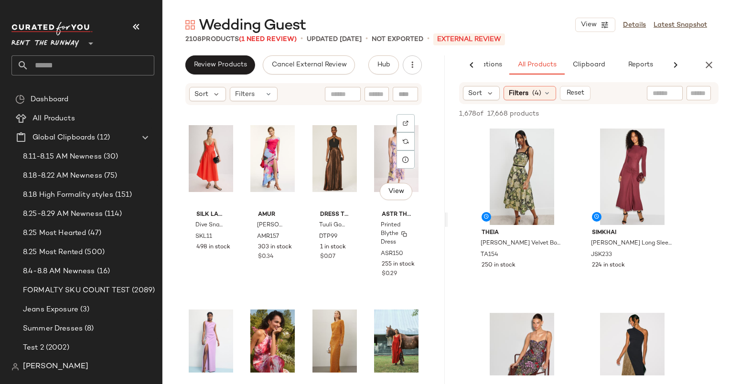
scroll to position [544, 0]
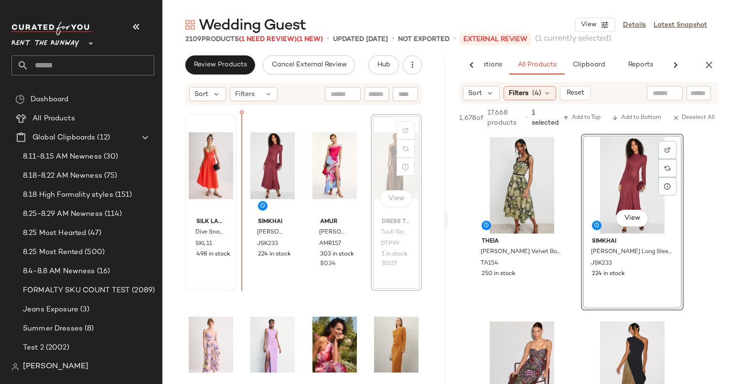
scroll to position [554, 0]
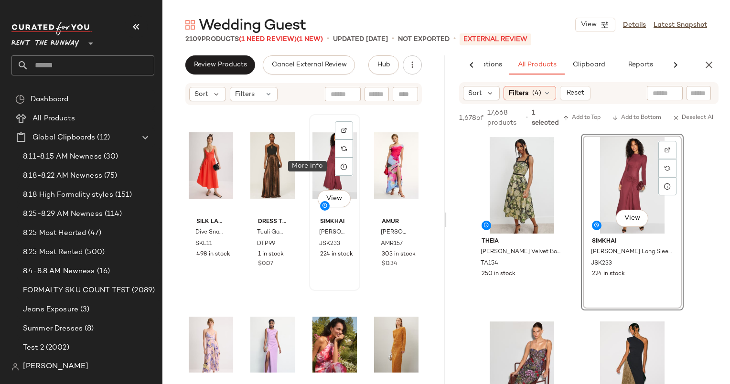
drag, startPoint x: 391, startPoint y: 172, endPoint x: 340, endPoint y: 169, distance: 50.7
click at [340, 169] on icon at bounding box center [344, 167] width 8 height 8
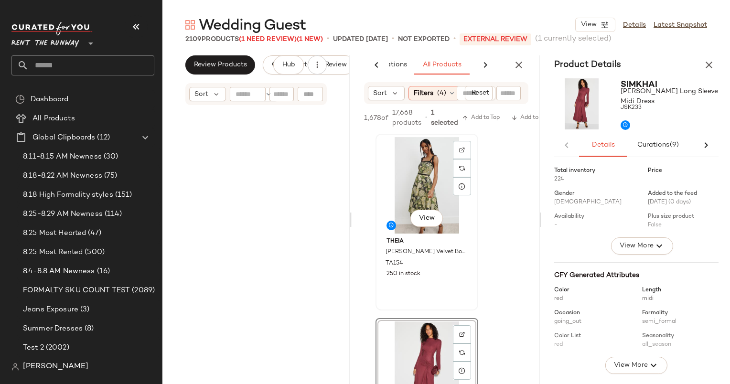
scroll to position [111, 0]
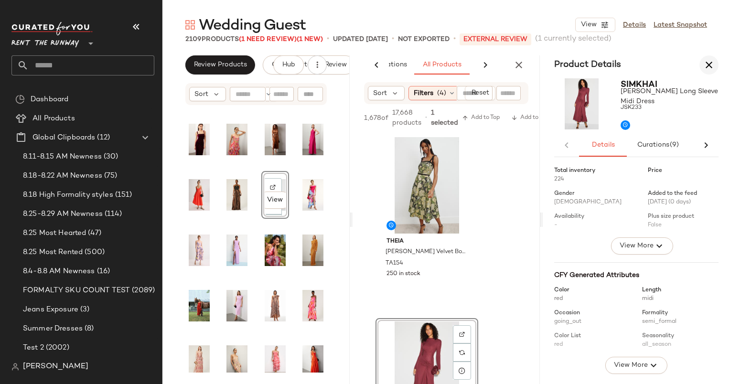
click at [701, 64] on button "button" at bounding box center [708, 64] width 19 height 19
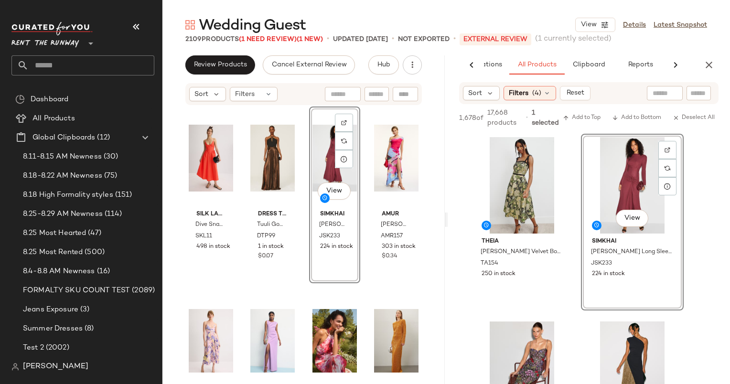
scroll to position [495, 0]
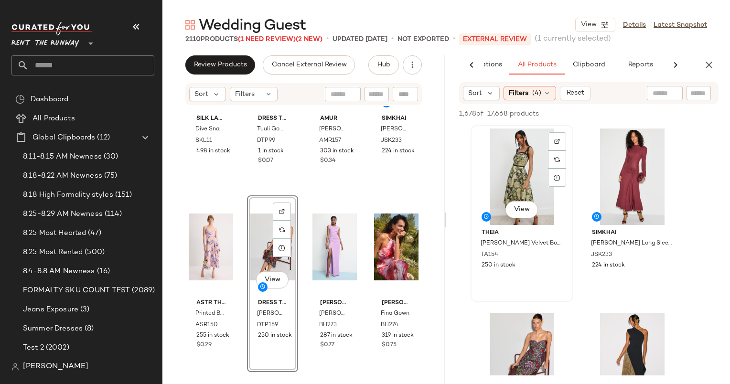
click at [512, 192] on div "View" at bounding box center [522, 176] width 96 height 96
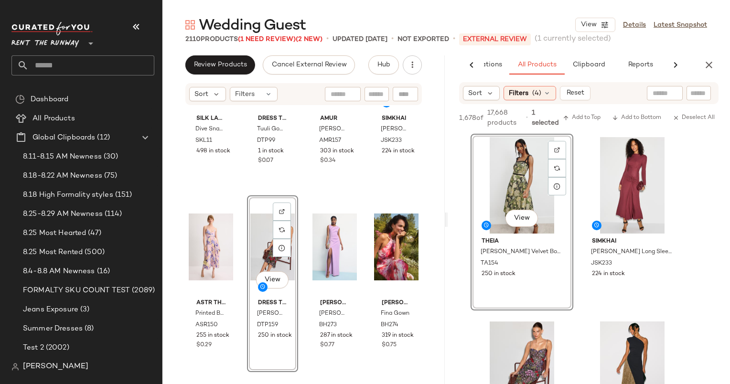
scroll to position [123, 0]
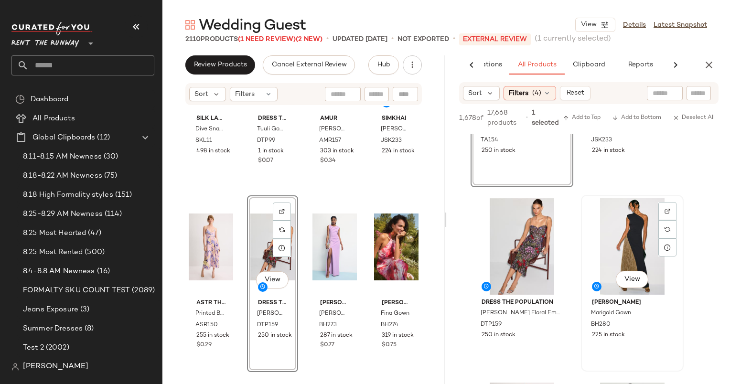
click at [621, 236] on div "View" at bounding box center [632, 246] width 96 height 96
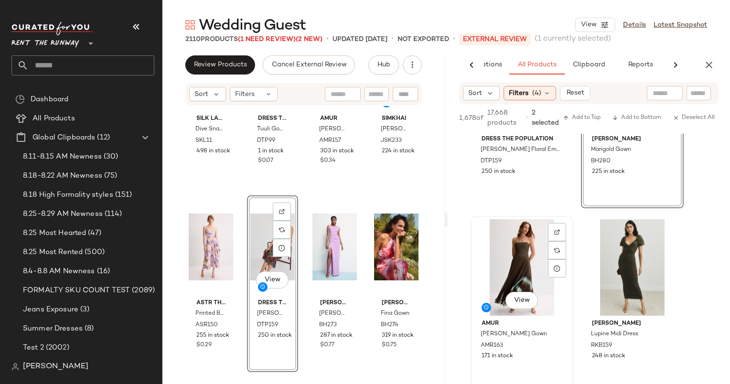
click at [508, 265] on div "View" at bounding box center [522, 267] width 96 height 96
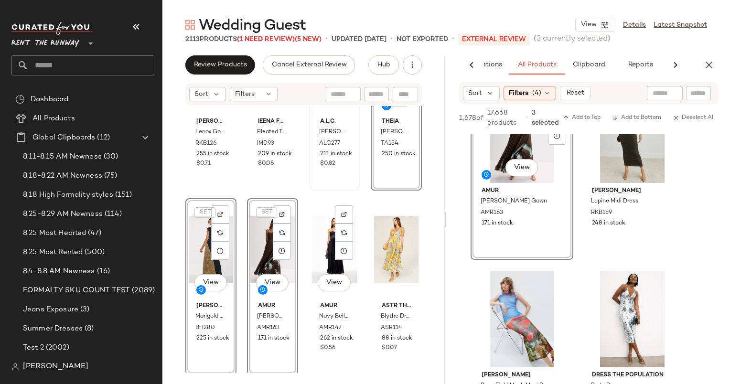
scroll to position [4525, 0]
click at [380, 265] on div "View" at bounding box center [396, 249] width 44 height 96
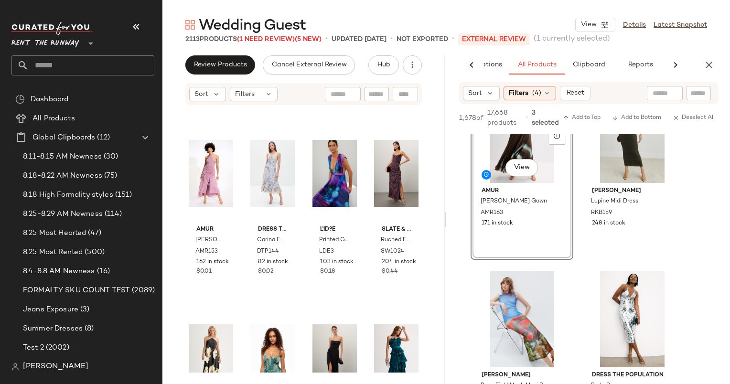
scroll to position [3393, 0]
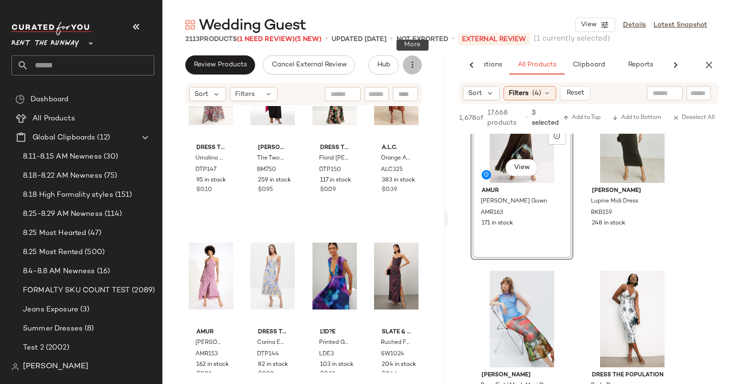
click at [408, 67] on icon "button" at bounding box center [412, 65] width 10 height 10
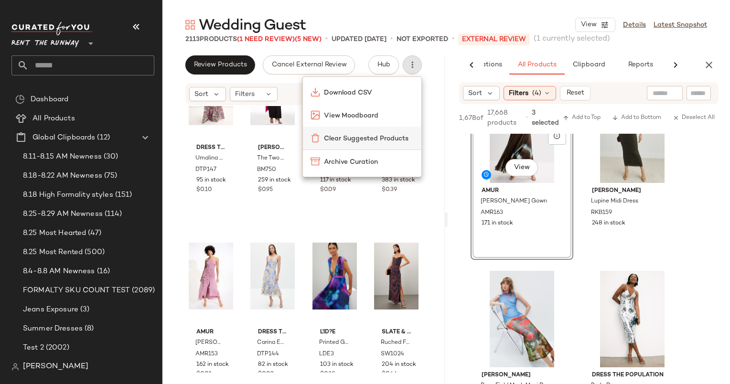
click at [391, 136] on span "Clear Suggested Products" at bounding box center [369, 139] width 90 height 10
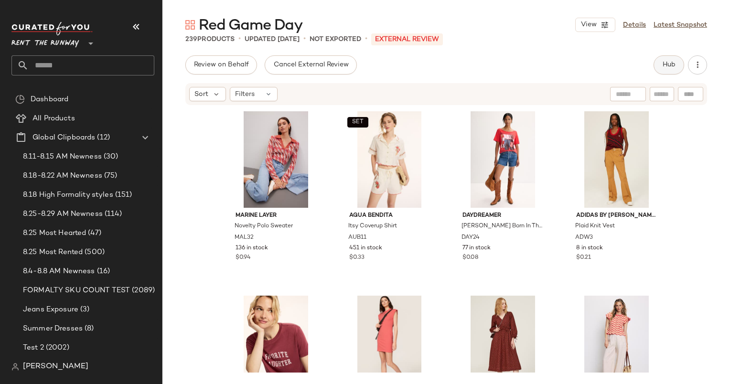
click at [665, 70] on button "Hub" at bounding box center [668, 64] width 31 height 19
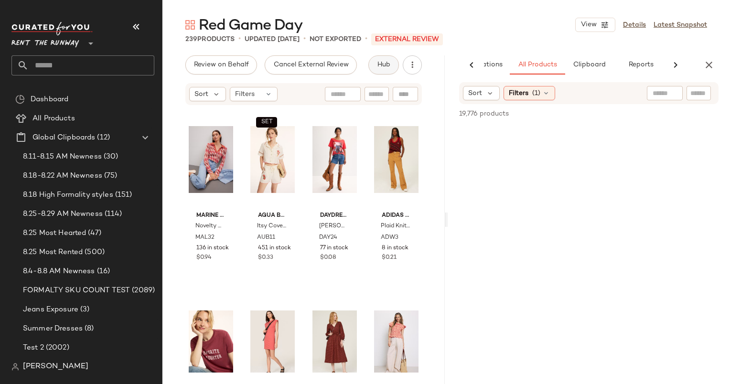
scroll to position [0, 59]
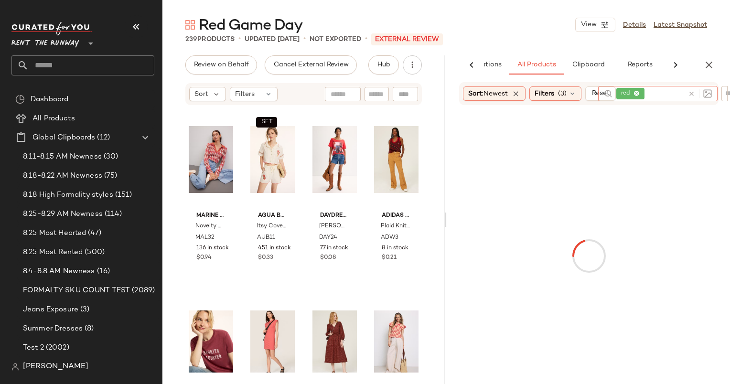
click at [667, 88] on div "red" at bounding box center [650, 93] width 68 height 15
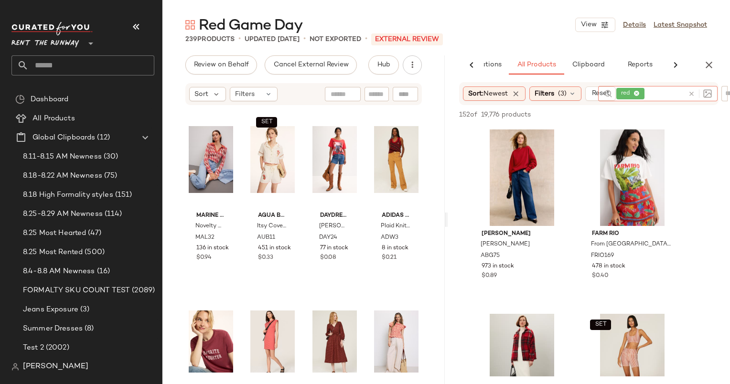
click at [687, 91] on div at bounding box center [698, 93] width 28 height 15
click at [692, 94] on icon at bounding box center [691, 93] width 7 height 7
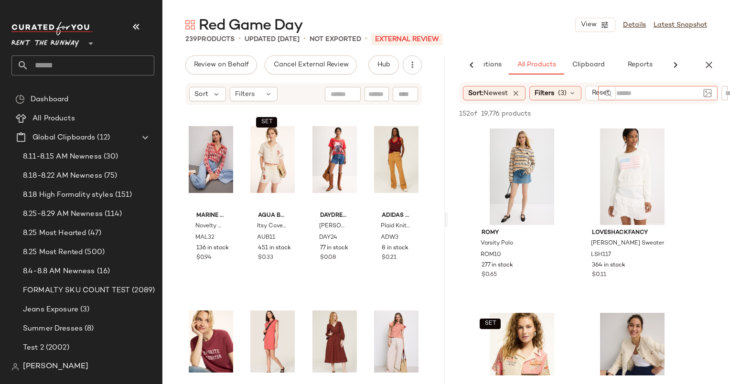
click at [537, 45] on div "Red Game Day View Details Latest Snapshot 239 Products • updated [DATE] • Not E…" at bounding box center [445, 199] width 567 height 369
click at [559, 91] on div "Filters (3)" at bounding box center [555, 93] width 52 height 14
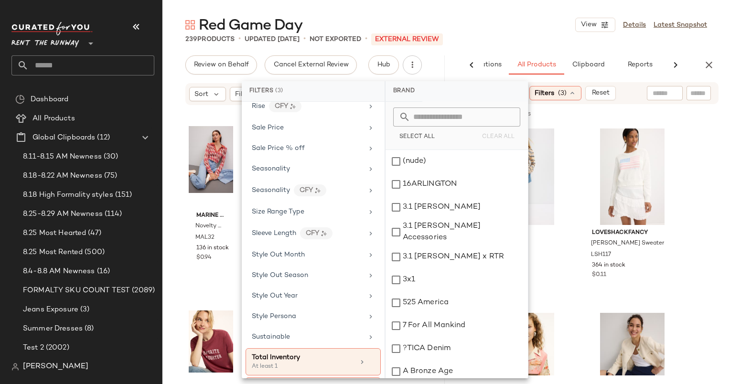
scroll to position [1398, 0]
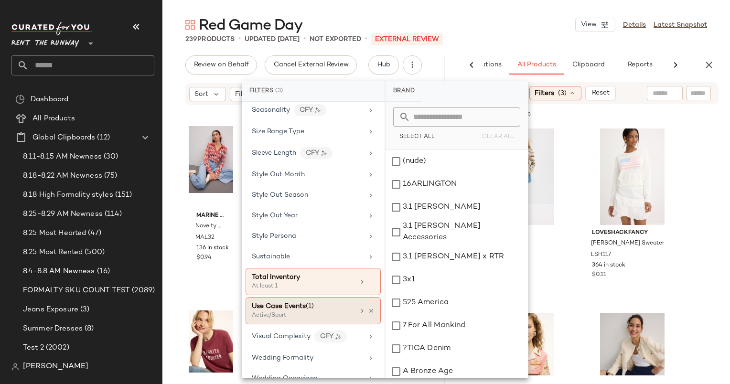
click at [371, 297] on div "Use Case Events (1) Active/Sport" at bounding box center [312, 310] width 135 height 27
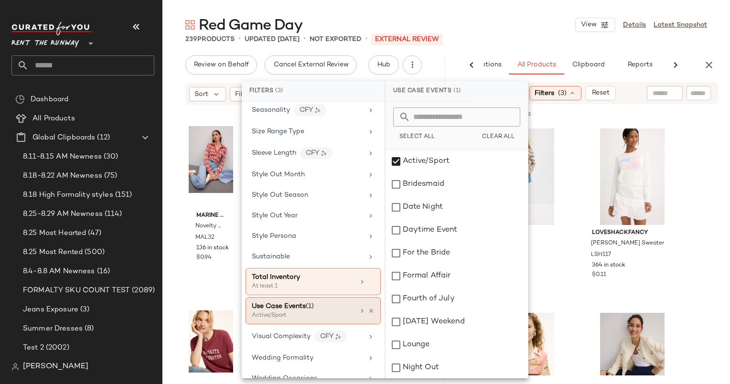
click at [371, 297] on div "Use Case Events (1) Active/Sport" at bounding box center [312, 310] width 135 height 27
click at [368, 307] on icon at bounding box center [371, 310] width 7 height 7
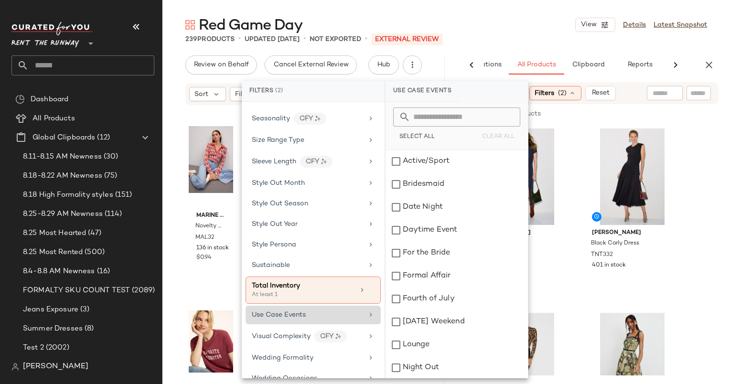
click at [530, 14] on main "Red Game Day View Details Latest Snapshot 239 Products • updated Aug 28th • Not…" at bounding box center [365, 192] width 730 height 384
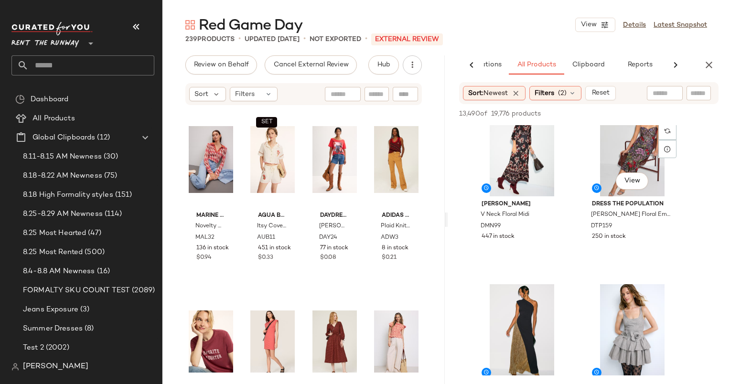
scroll to position [1919, 0]
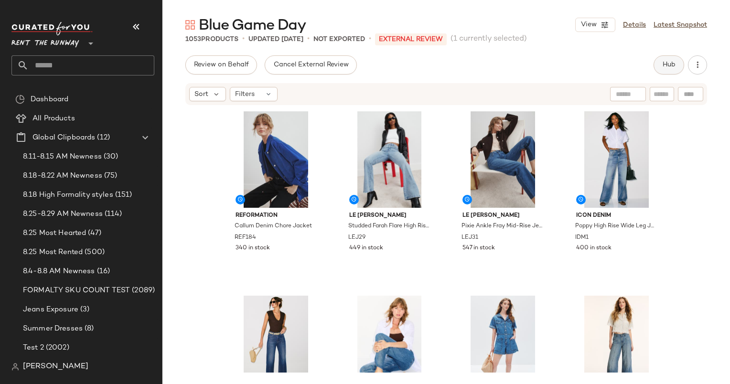
click at [661, 60] on button "Hub" at bounding box center [668, 64] width 31 height 19
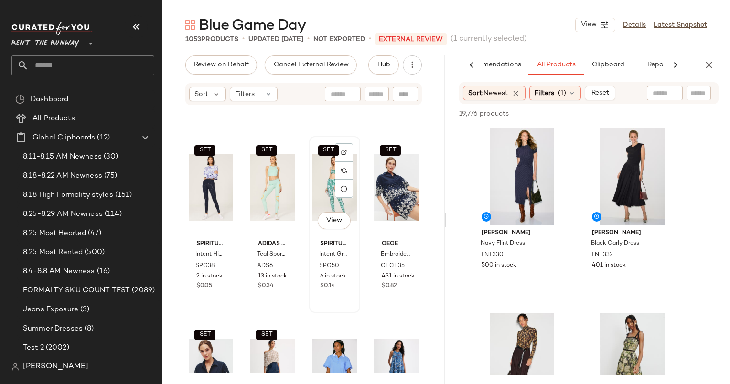
scroll to position [3470, 0]
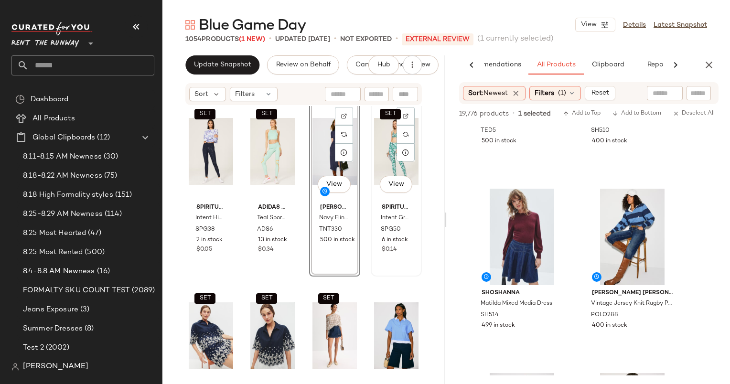
scroll to position [3518, 0]
click at [321, 156] on div "View" at bounding box center [334, 151] width 44 height 96
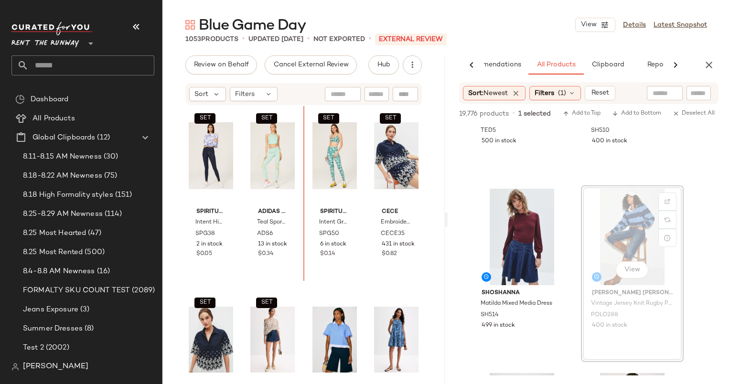
scroll to position [3510, 0]
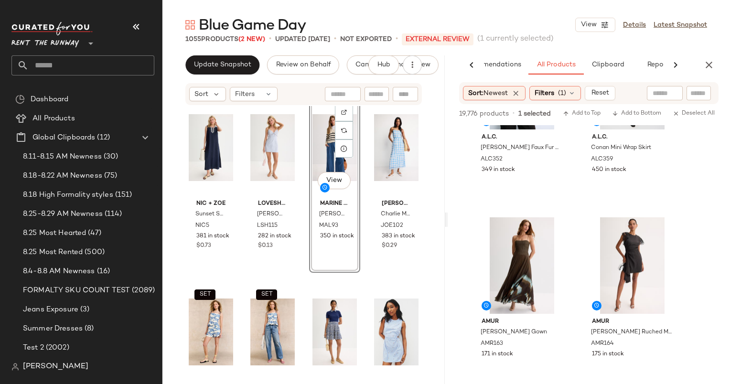
scroll to position [2308, 0]
click at [206, 52] on div "Blue Game Day View Details Latest Snapshot 1055 Products (2 New) • updated [DAT…" at bounding box center [445, 199] width 567 height 369
click at [216, 61] on span "Update Snapshot" at bounding box center [222, 65] width 58 height 8
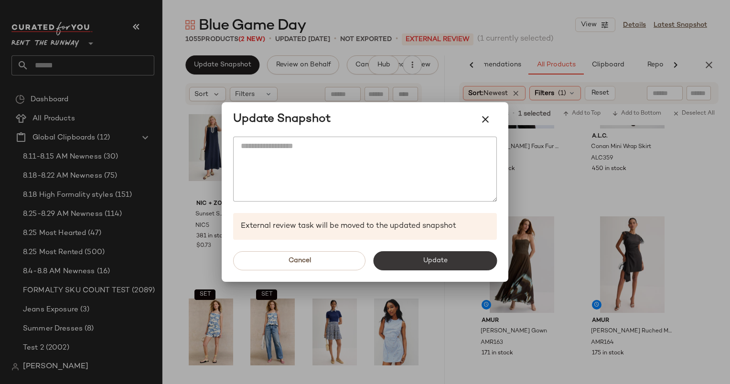
click at [438, 269] on button "Update" at bounding box center [435, 260] width 124 height 19
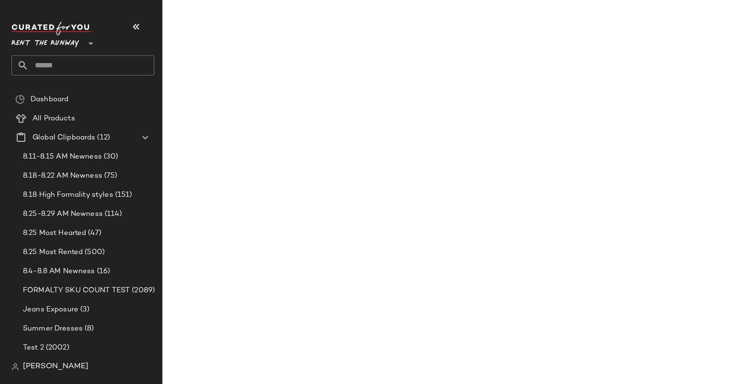
scroll to position [4520, 0]
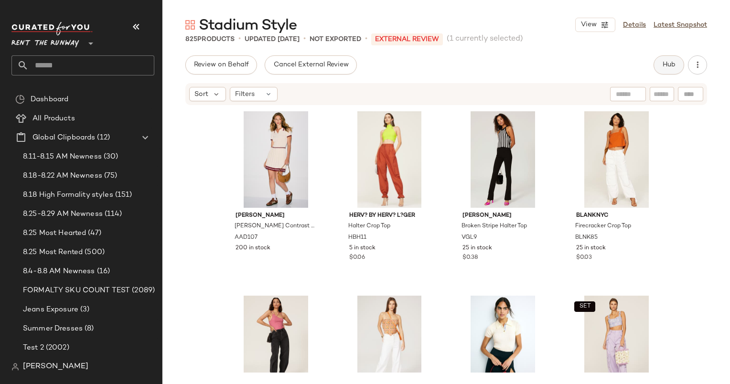
click at [669, 68] on span "Hub" at bounding box center [668, 65] width 13 height 8
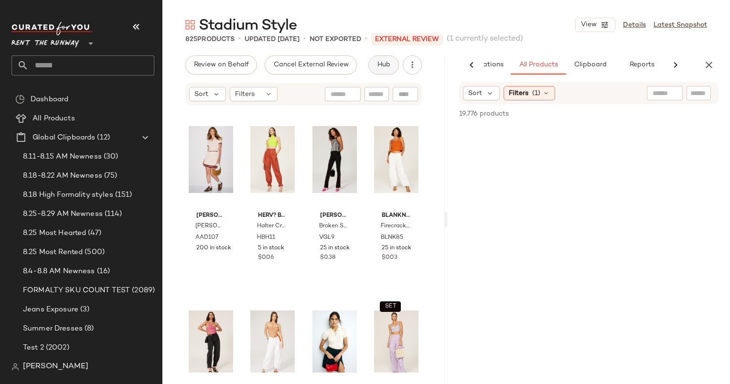
scroll to position [0, 59]
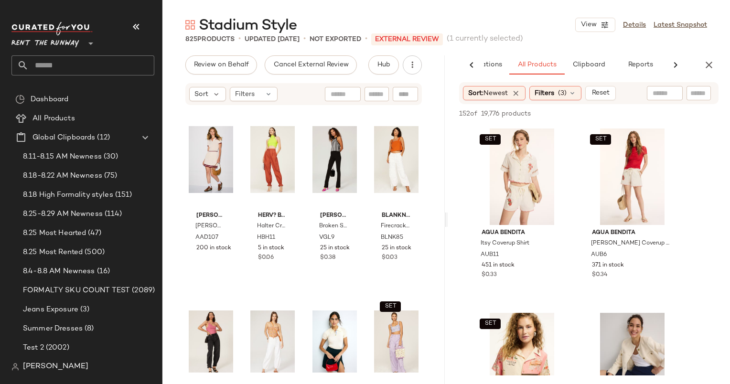
click at [562, 84] on div "Sort: Newest Filters (3) Reset" at bounding box center [588, 93] width 259 height 22
click at [562, 85] on div "Sort: Newest Filters (3) Reset" at bounding box center [588, 93] width 259 height 22
click at [562, 87] on div "Filters (3)" at bounding box center [555, 93] width 52 height 14
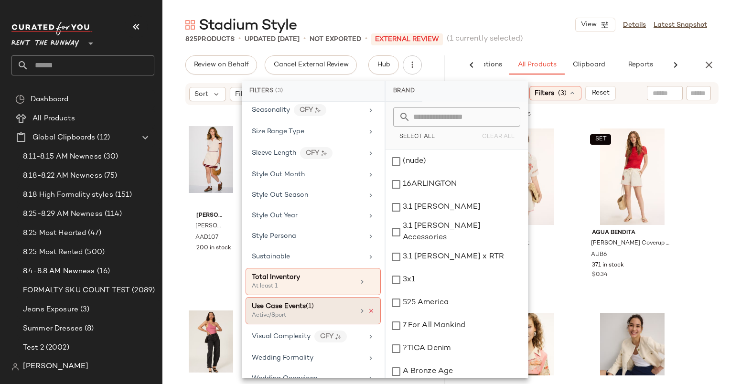
click at [368, 307] on icon at bounding box center [371, 310] width 7 height 7
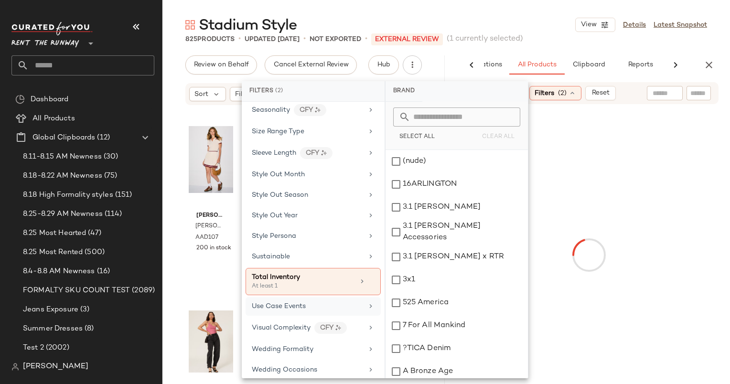
scroll to position [1389, 0]
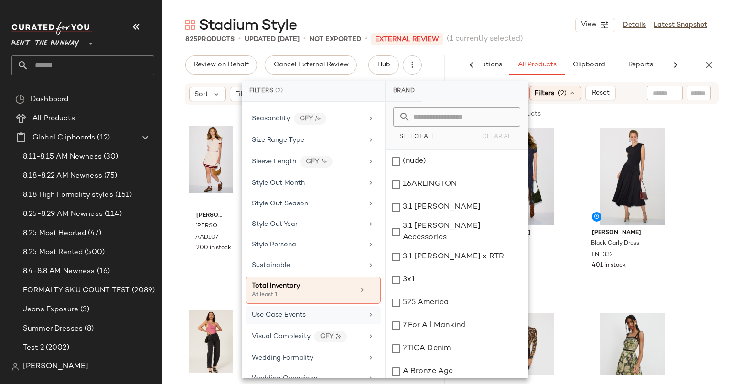
click at [547, 47] on div "Stadium Style View Details Latest Snapshot 825 Products • updated Aug 28th • No…" at bounding box center [445, 199] width 567 height 369
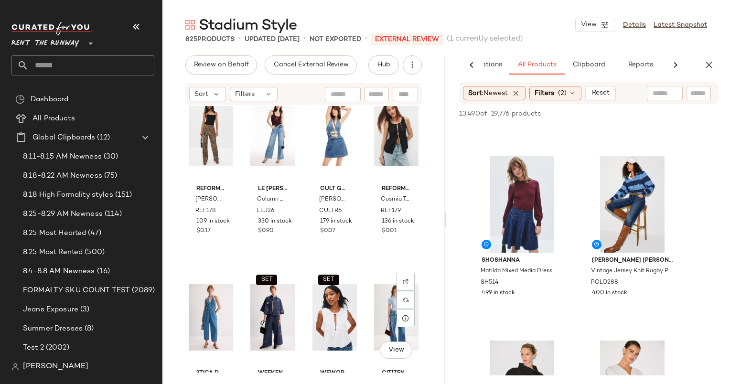
scroll to position [2943, 0]
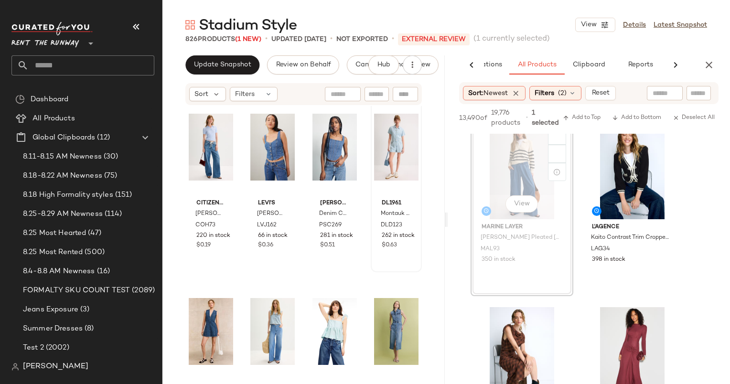
scroll to position [3337, 0]
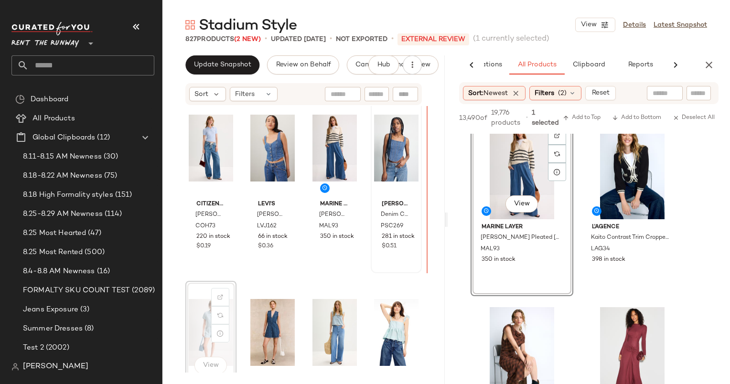
scroll to position [3330, 0]
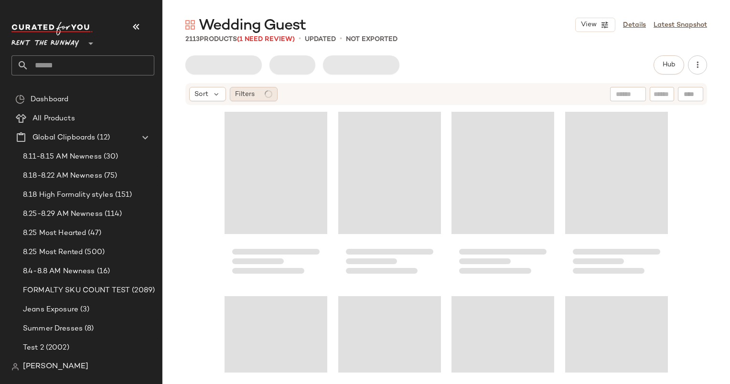
click at [259, 94] on div "Filters" at bounding box center [254, 94] width 48 height 14
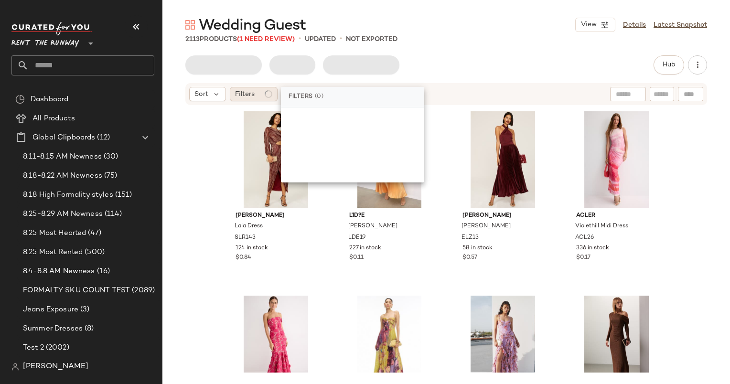
click at [261, 89] on div "Filters" at bounding box center [254, 94] width 48 height 14
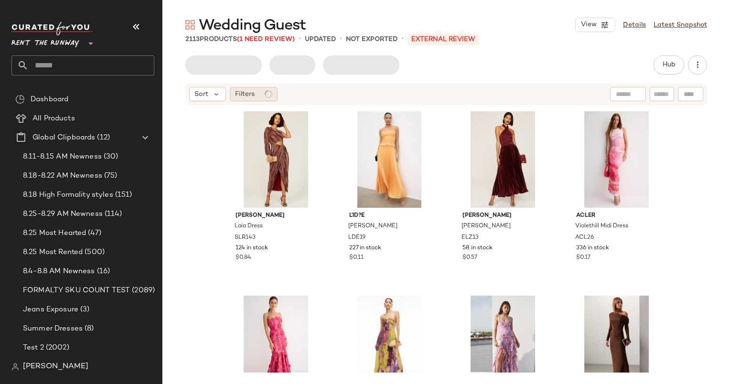
click at [261, 89] on div "Filters" at bounding box center [254, 94] width 48 height 14
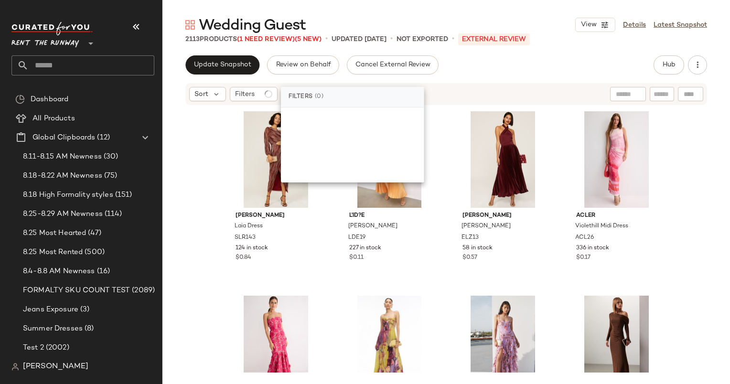
click at [468, 59] on div "Update Snapshot Review on Behalf Cancel External Review Hub" at bounding box center [445, 64] width 521 height 19
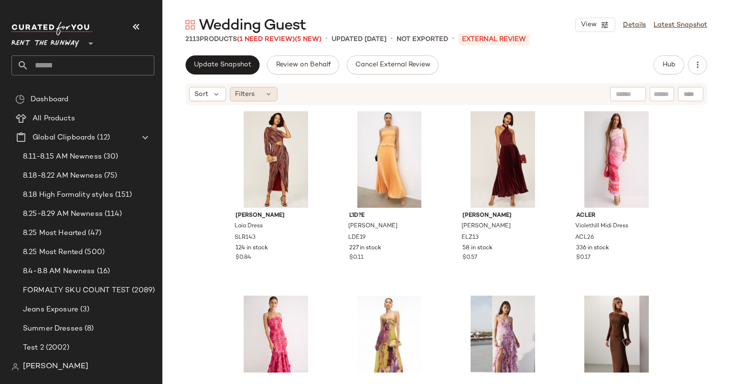
click at [267, 91] on icon at bounding box center [269, 94] width 8 height 8
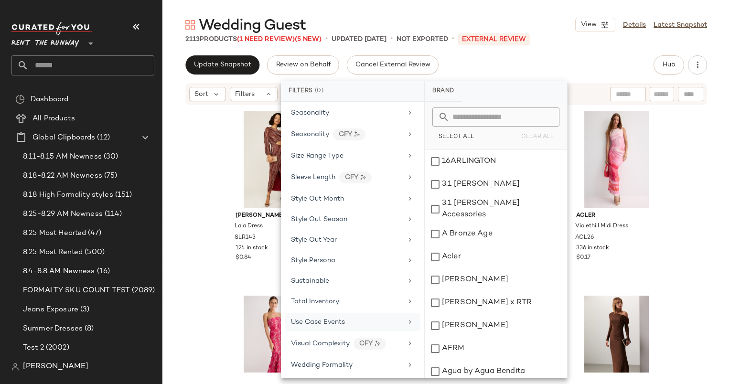
scroll to position [1207, 0]
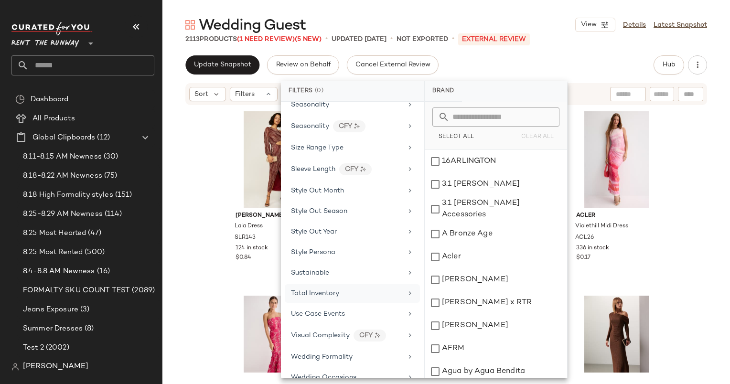
click at [378, 288] on div "Total Inventory" at bounding box center [346, 293] width 111 height 10
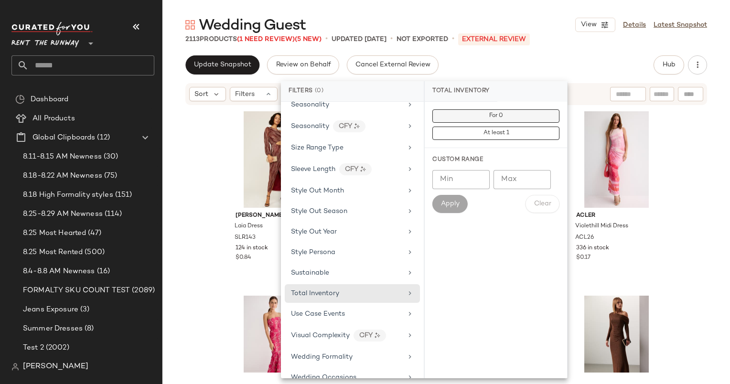
click at [489, 115] on span "For 0" at bounding box center [495, 116] width 14 height 7
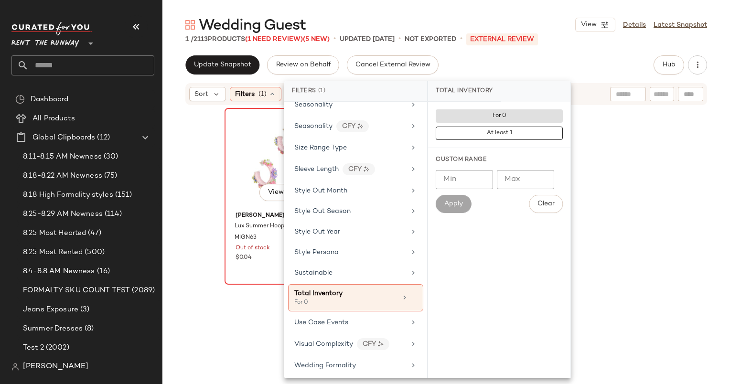
click at [259, 186] on div "View" at bounding box center [275, 193] width 32 height 19
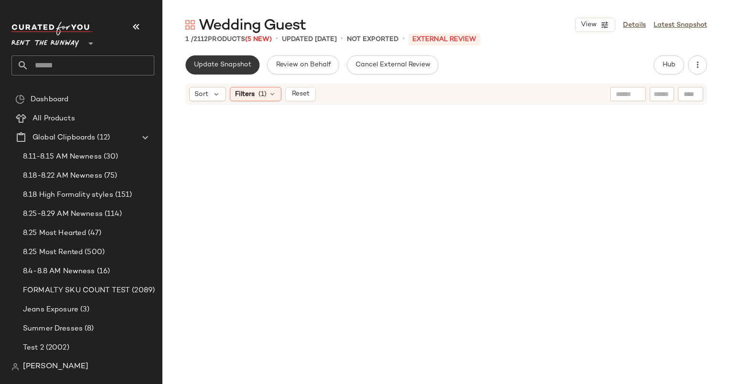
click at [233, 72] on button "Update Snapshot" at bounding box center [222, 64] width 74 height 19
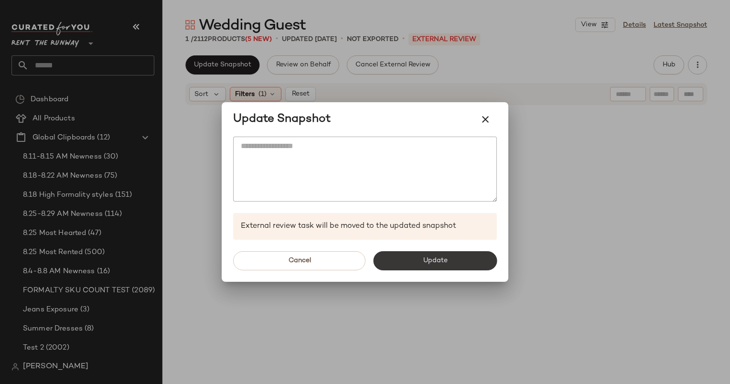
click at [422, 259] on button "Update" at bounding box center [435, 260] width 124 height 19
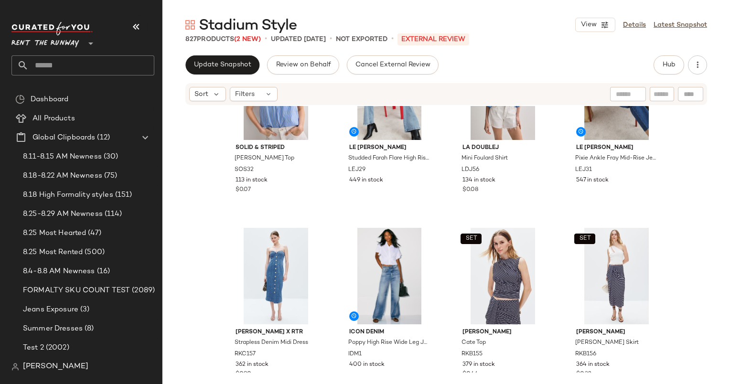
scroll to position [1734, 0]
click at [657, 57] on button "Hub" at bounding box center [668, 64] width 31 height 19
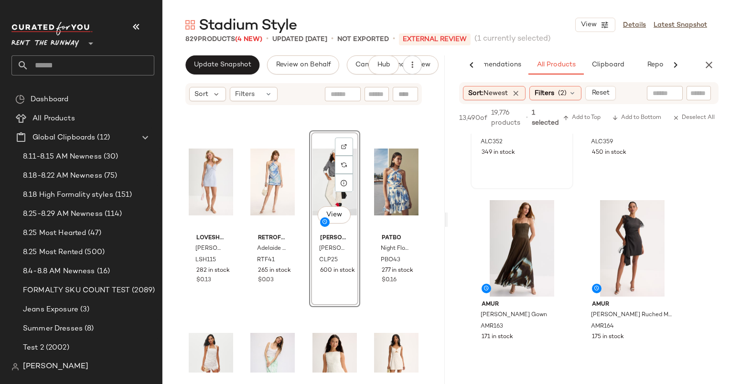
scroll to position [2050, 0]
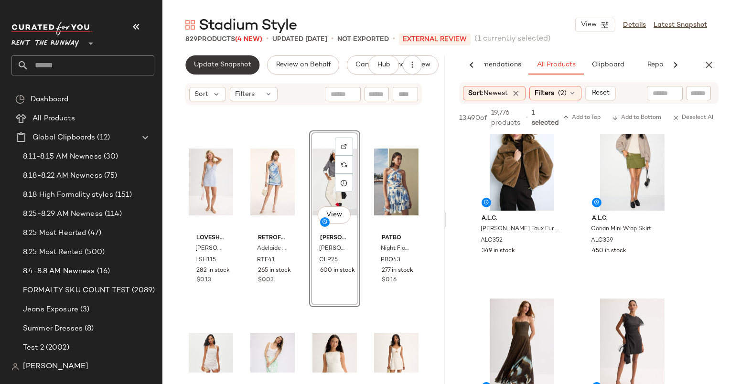
click at [211, 69] on button "Update Snapshot" at bounding box center [222, 64] width 74 height 19
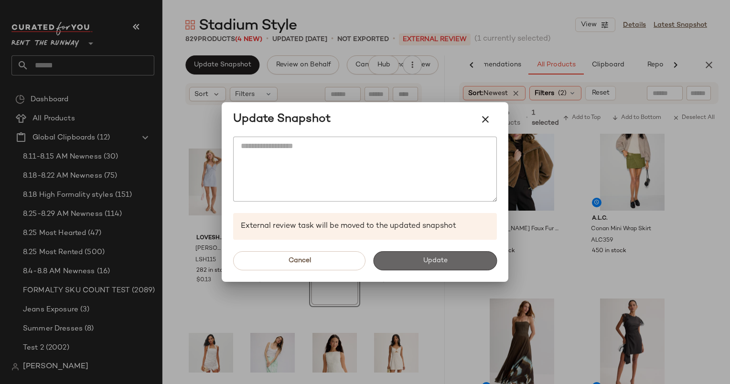
click at [428, 253] on button "Update" at bounding box center [435, 260] width 124 height 19
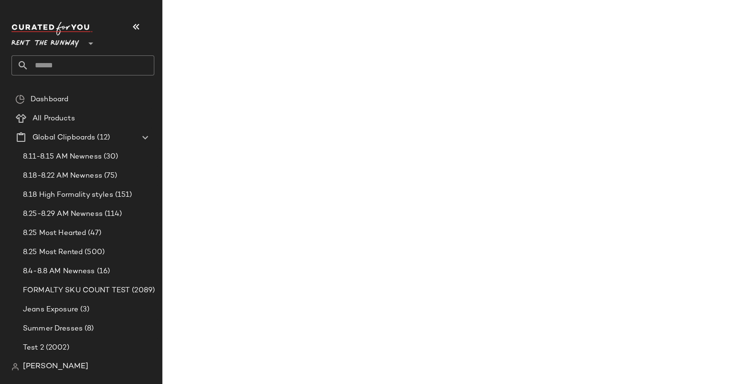
scroll to position [4078, 0]
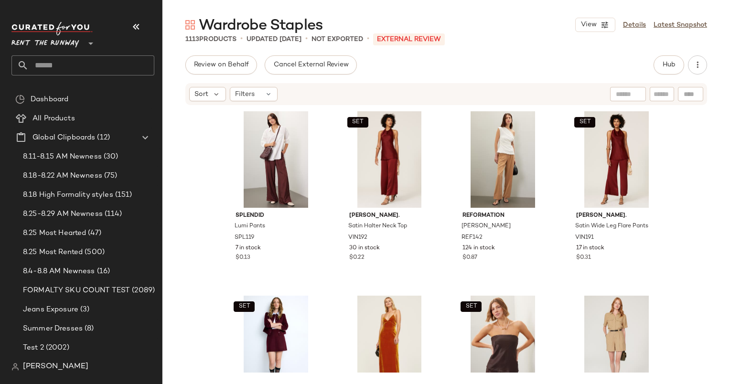
click at [654, 71] on div "Hub" at bounding box center [668, 64] width 31 height 19
click at [671, 63] on span "Hub" at bounding box center [668, 65] width 13 height 8
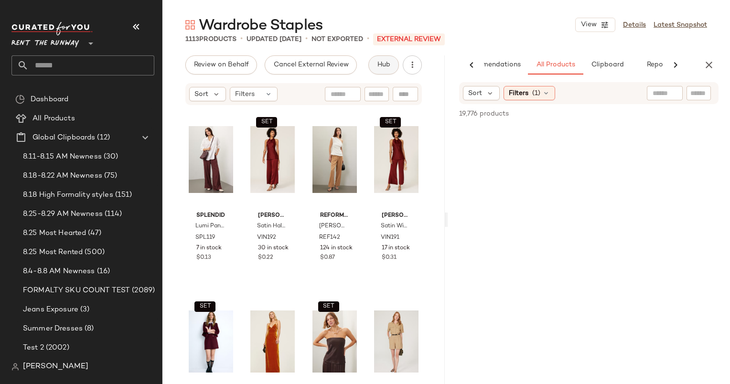
scroll to position [0, 40]
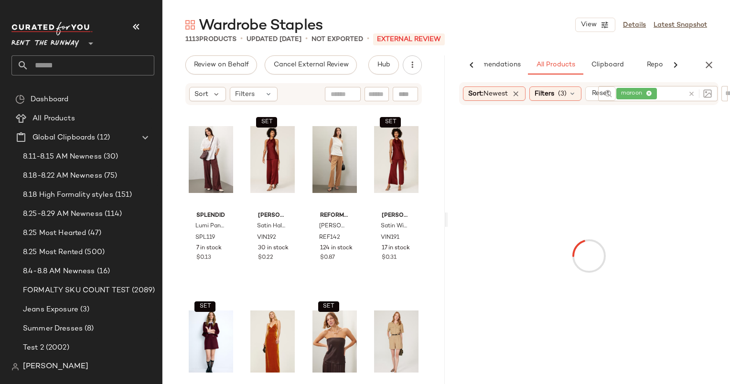
click at [690, 94] on div at bounding box center [698, 93] width 28 height 15
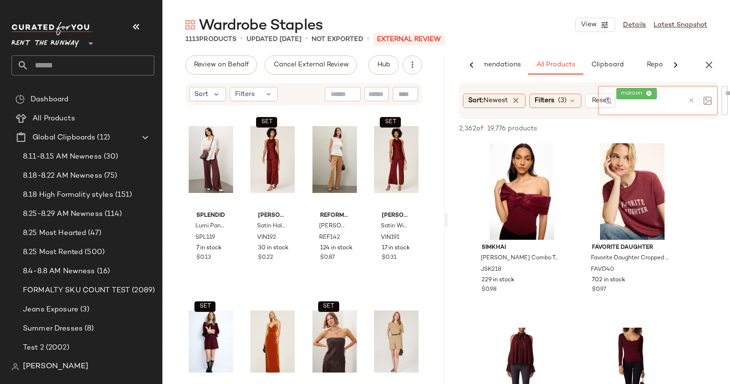
click at [692, 101] on icon at bounding box center [691, 100] width 7 height 7
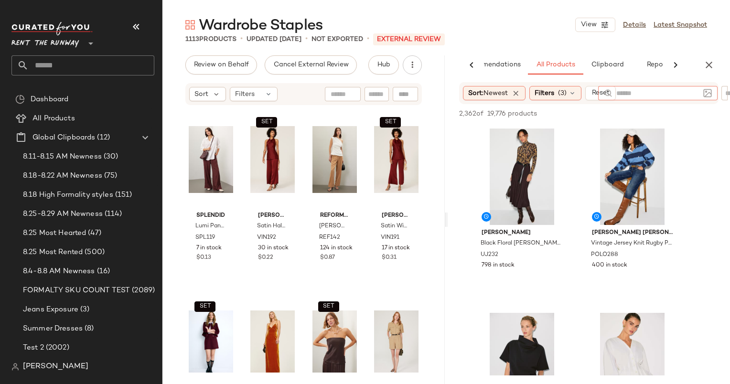
click at [557, 35] on div "1113 Products • updated [DATE] • Not Exported • External REVIEW" at bounding box center [445, 39] width 567 height 10
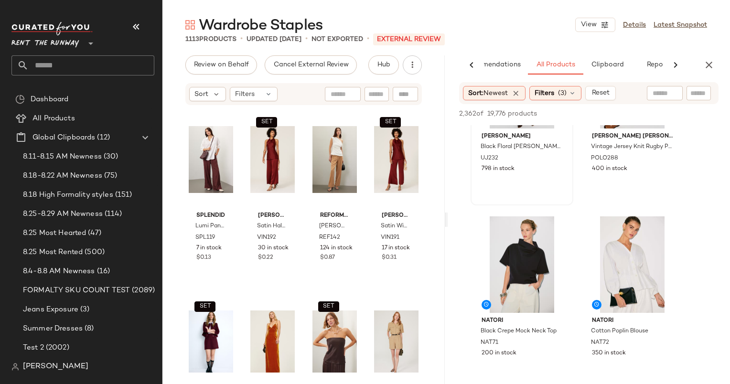
scroll to position [97, 0]
click at [517, 240] on div "View" at bounding box center [522, 263] width 96 height 96
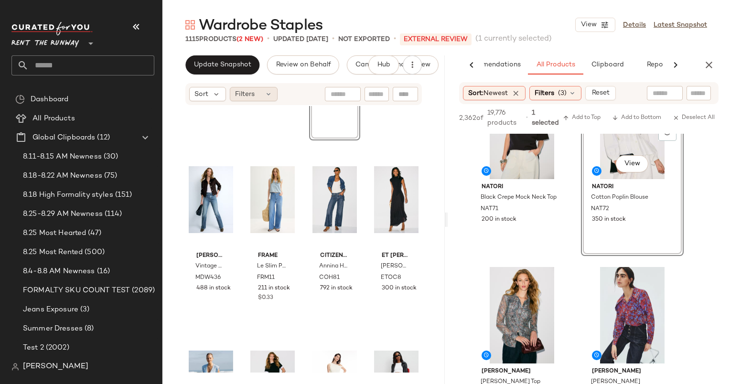
scroll to position [134, 0]
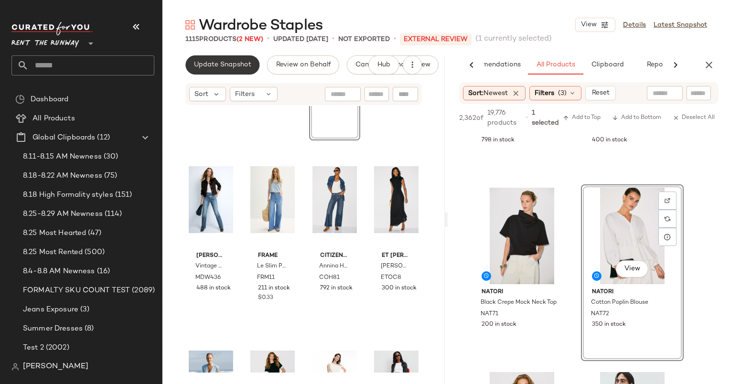
click at [204, 63] on span "Update Snapshot" at bounding box center [222, 65] width 58 height 8
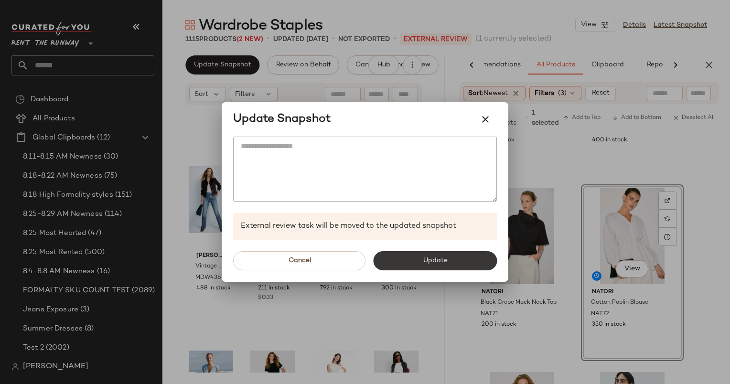
click at [478, 263] on button "Update" at bounding box center [435, 260] width 124 height 19
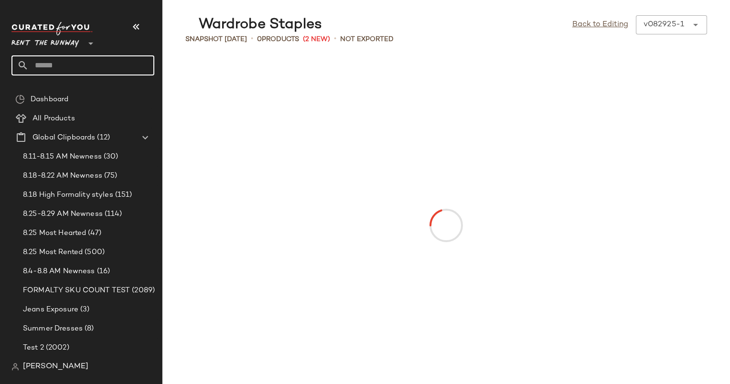
click at [73, 61] on input "text" at bounding box center [92, 65] width 126 height 20
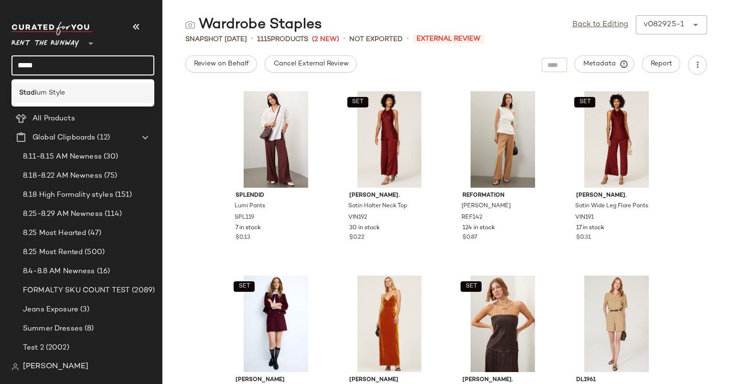
type input "*****"
click at [82, 93] on div "Stadi um Style" at bounding box center [82, 93] width 127 height 10
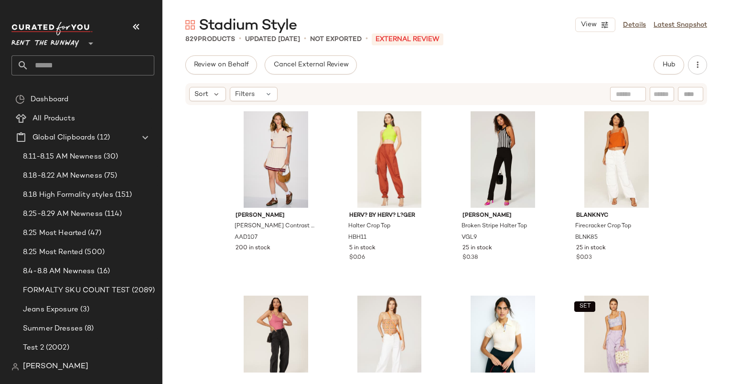
click at [185, 184] on div "Alexia Admor Jasmine Collar Contrast Piping Dress AAD107 200 in stock Herv? By …" at bounding box center [445, 239] width 567 height 266
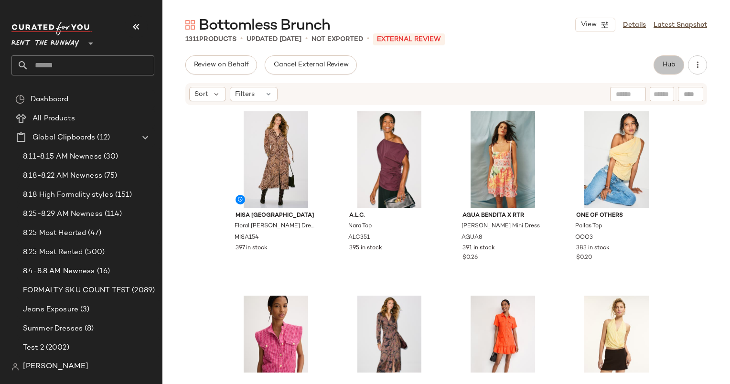
click at [667, 65] on span "Hub" at bounding box center [668, 65] width 13 height 8
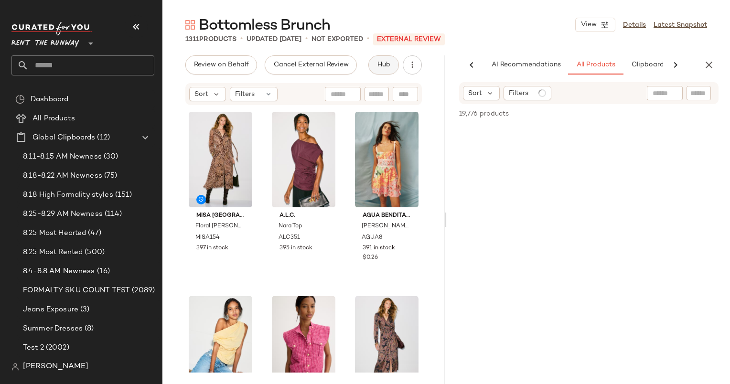
scroll to position [0, 59]
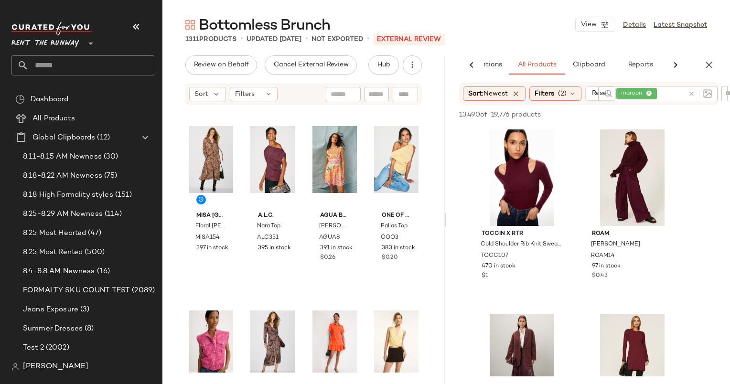
click at [693, 92] on div at bounding box center [698, 93] width 28 height 15
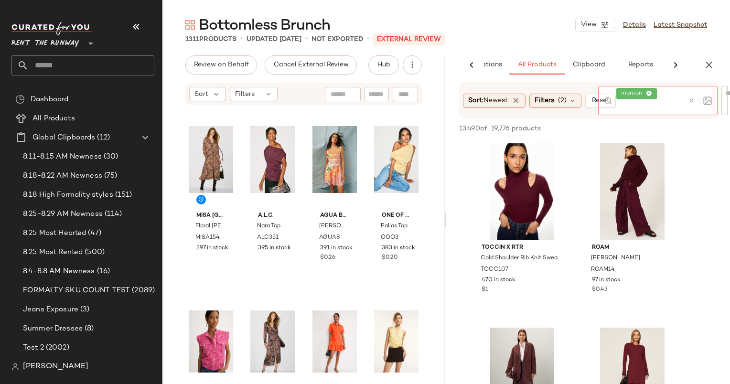
click at [690, 99] on icon at bounding box center [691, 100] width 7 height 7
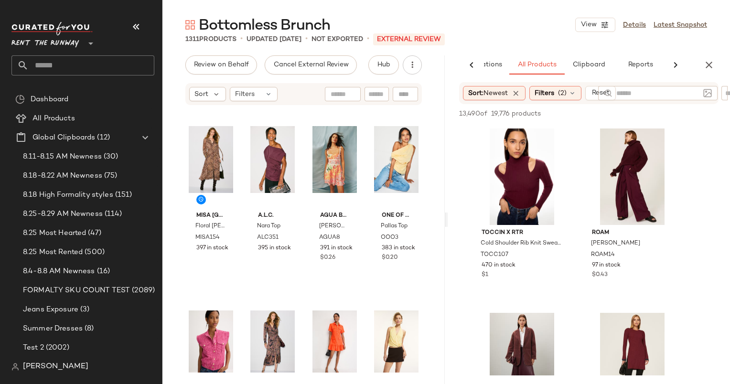
click at [531, 28] on div "Bottomless Brunch View Details Latest Snapshot" at bounding box center [445, 24] width 567 height 19
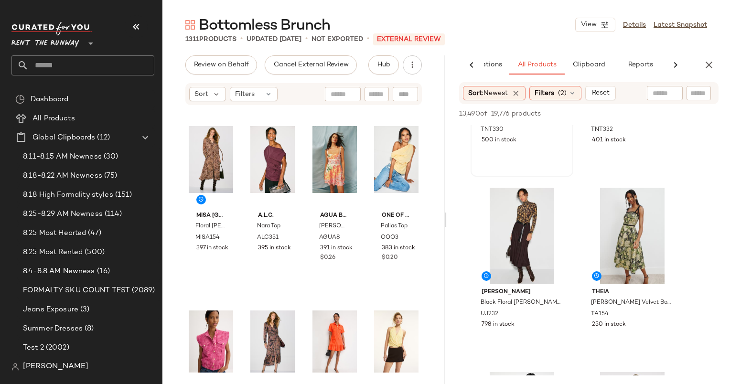
scroll to position [0, 0]
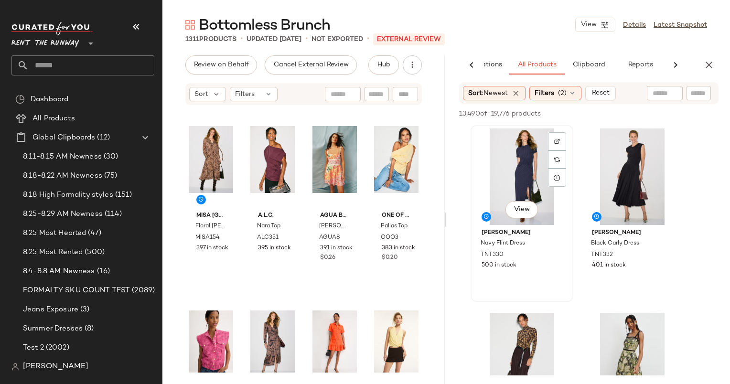
click at [513, 191] on div "View" at bounding box center [522, 176] width 96 height 96
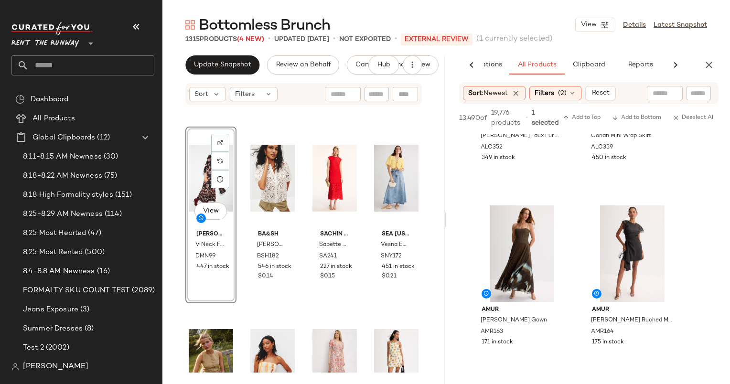
scroll to position [2958, 0]
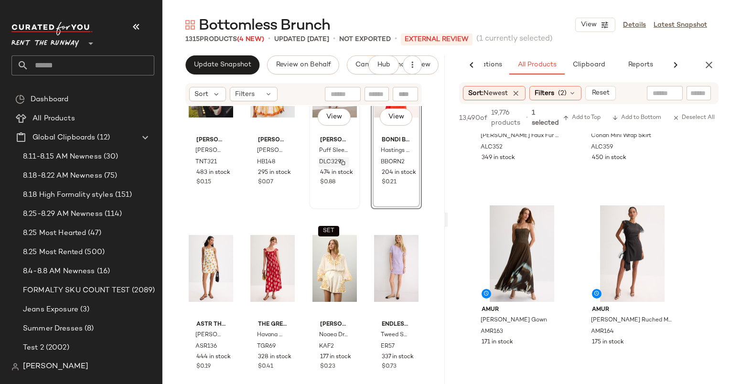
scroll to position [3045, 0]
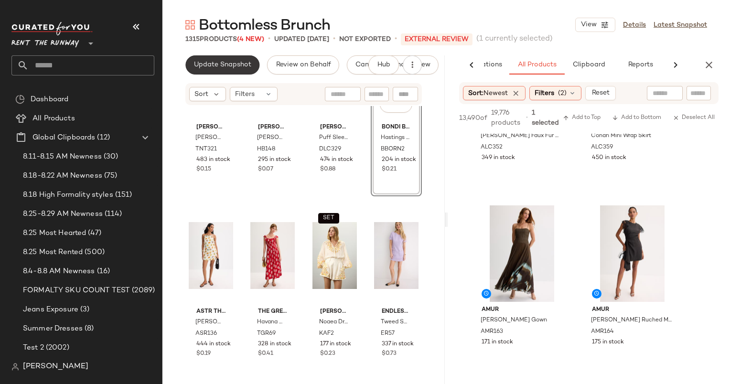
click at [239, 66] on span "Update Snapshot" at bounding box center [222, 65] width 58 height 8
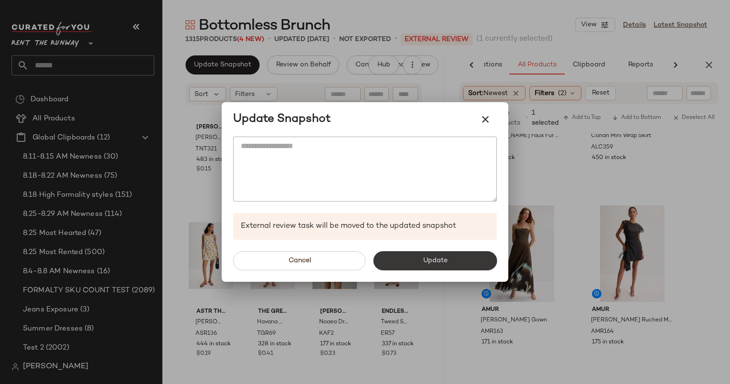
click at [421, 265] on button "Update" at bounding box center [435, 260] width 124 height 19
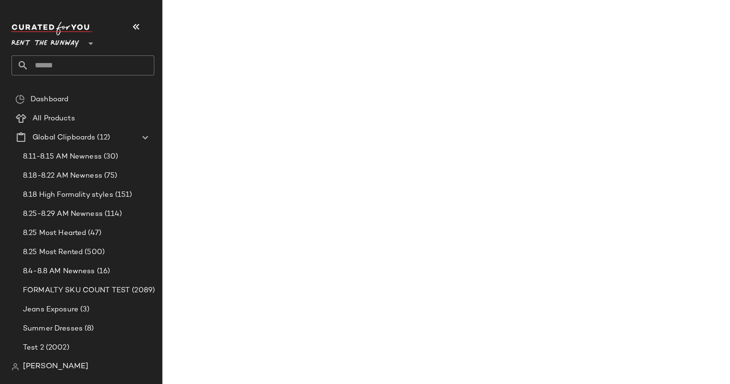
scroll to position [4539, 0]
